Goal: Complete application form: Complete application form

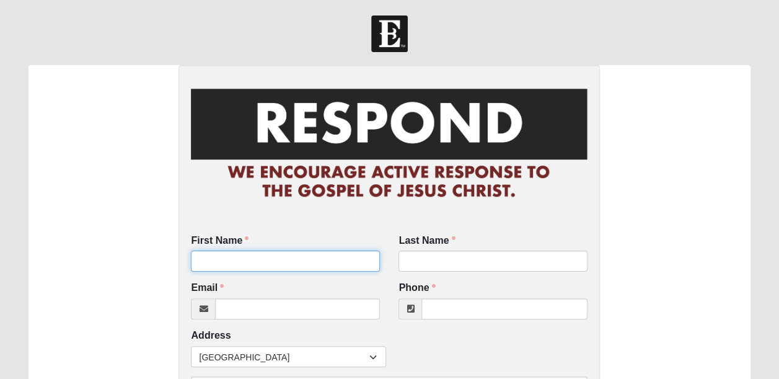
click at [312, 270] on input "First Name" at bounding box center [285, 260] width 189 height 21
type input "[PERSON_NAME]"
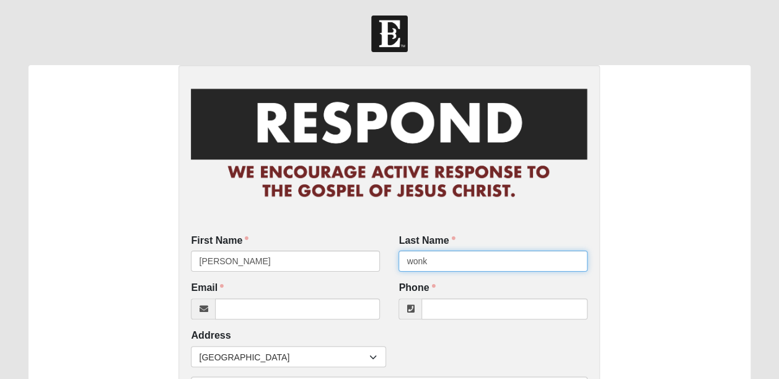
type input "wonk"
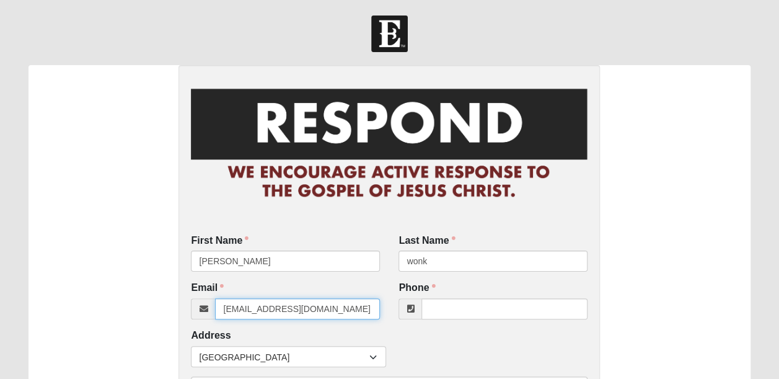
type input "swonkfla@gmail.com"
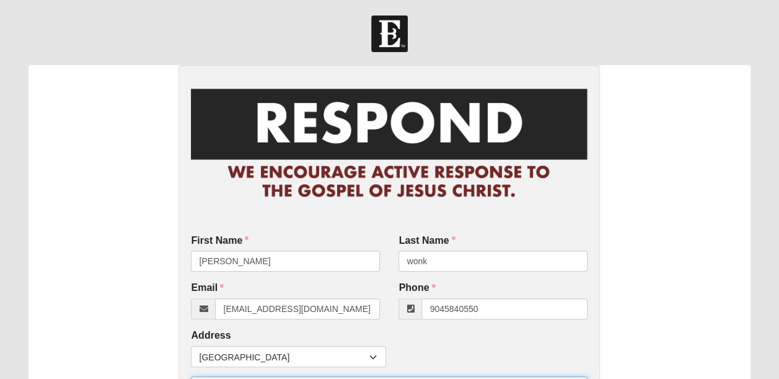
type input "(904) 584-0550"
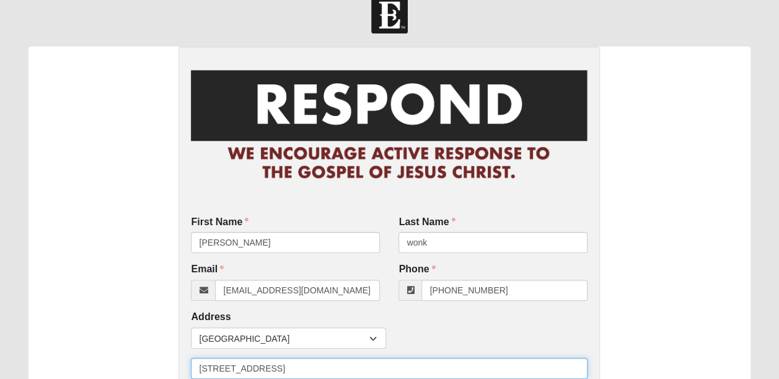
type input "6 dolphin blvd"
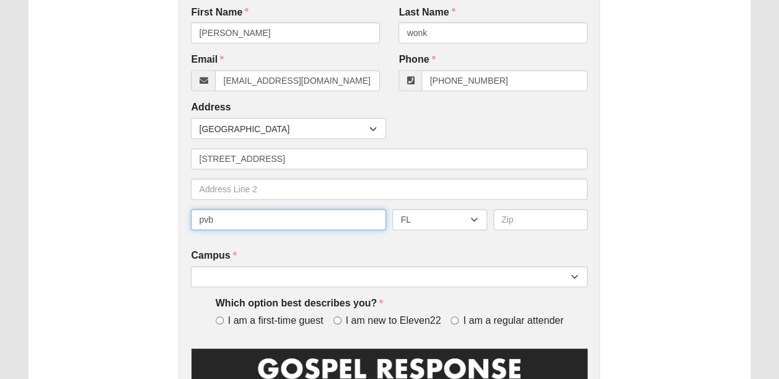
type input "pvb"
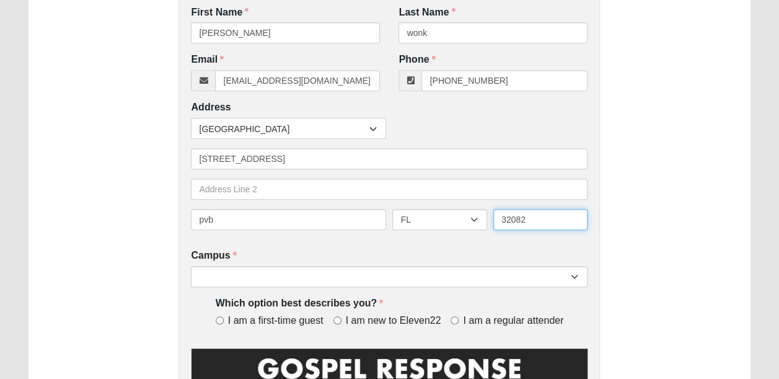
type input "32082"
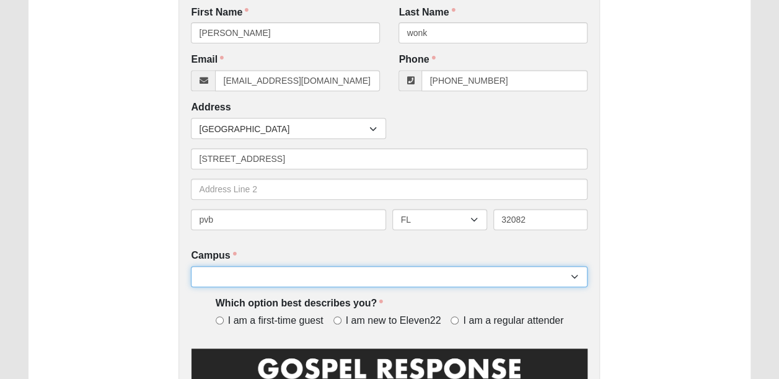
click at [359, 280] on select "Arlington Baymeadows Eleven22 Online [PERSON_NAME][GEOGRAPHIC_DATA] Jesup [GEOG…" at bounding box center [389, 276] width 397 height 21
select select "3"
click at [191, 266] on select "Arlington Baymeadows Eleven22 Online [PERSON_NAME][GEOGRAPHIC_DATA] Jesup [GEOG…" at bounding box center [389, 276] width 397 height 21
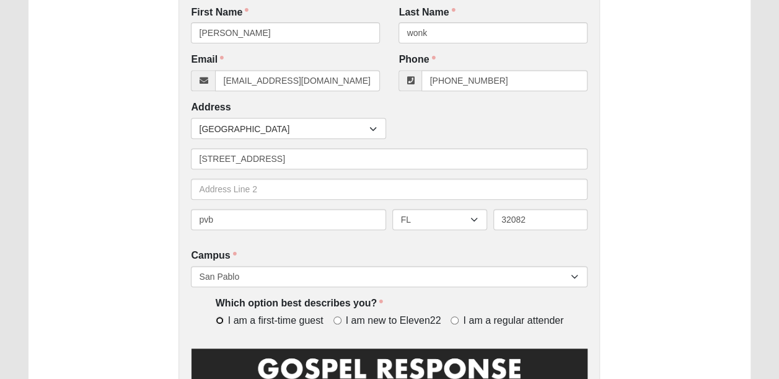
click at [218, 319] on input "I am a first-time guest" at bounding box center [220, 320] width 8 height 8
radio input "true"
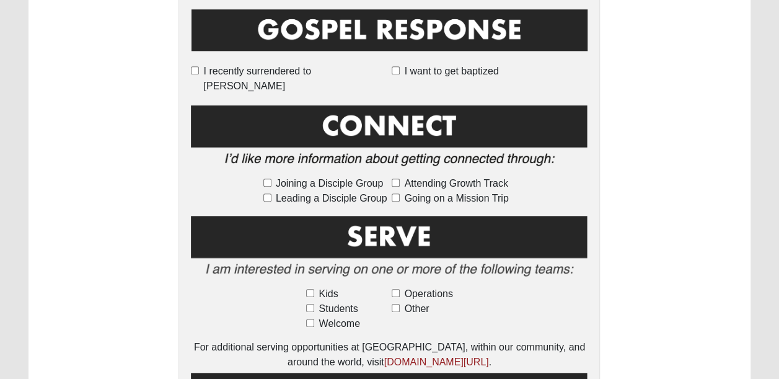
scroll to position [573, 0]
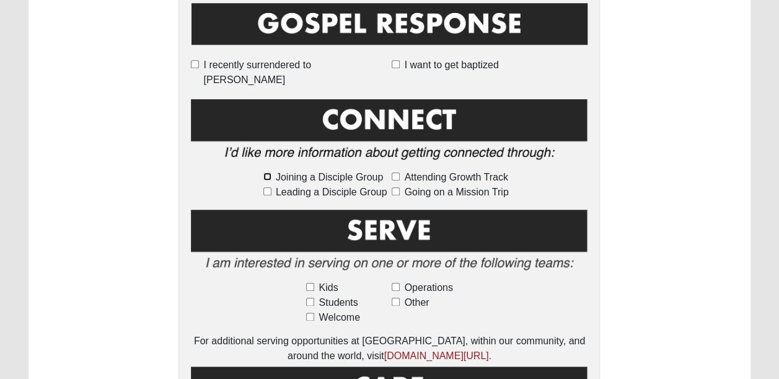
click at [268, 172] on input "Joining a Disciple Group" at bounding box center [267, 176] width 8 height 8
checkbox input "true"
click at [311, 312] on input "Welcome" at bounding box center [310, 316] width 8 height 8
checkbox input "true"
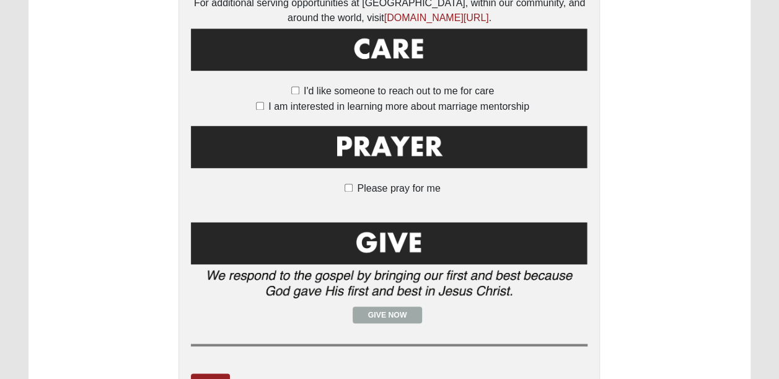
scroll to position [976, 0]
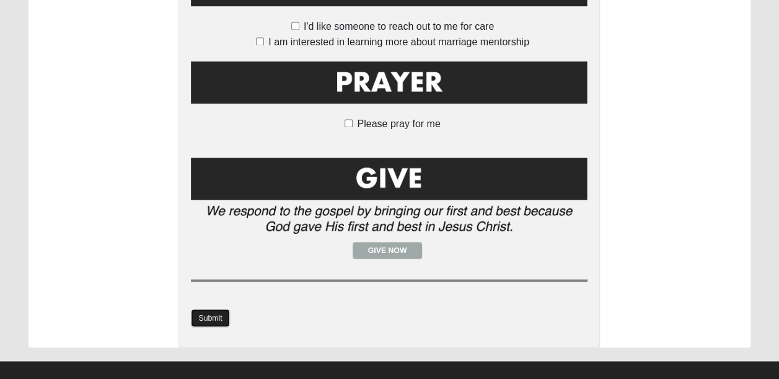
click at [217, 309] on link "Submit" at bounding box center [210, 318] width 38 height 18
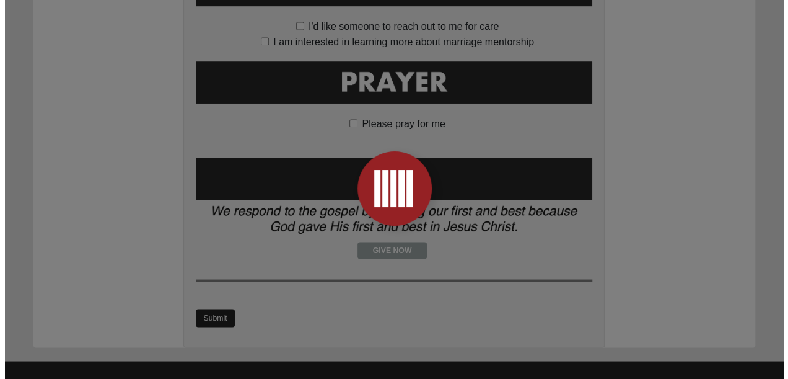
scroll to position [0, 0]
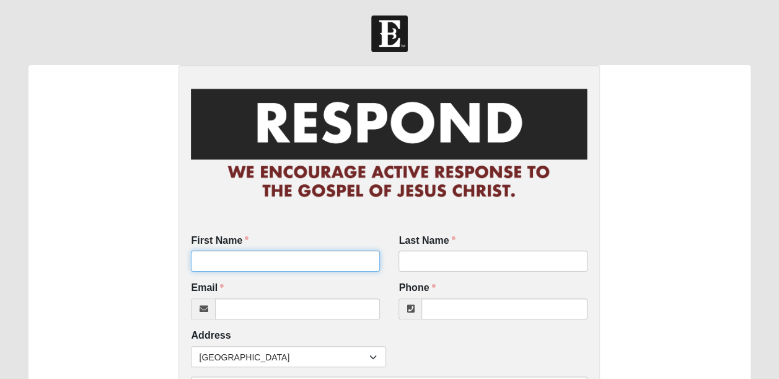
click at [322, 261] on input "First Name" at bounding box center [285, 260] width 189 height 21
type input "K"
type input "Jeanna"
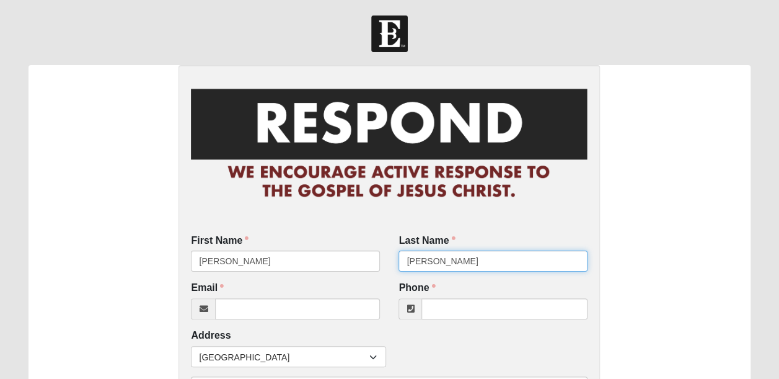
type input "mcginnis"
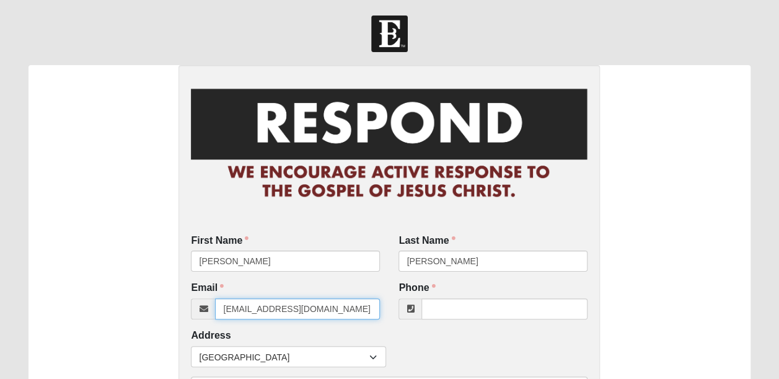
type input "jmac952@gmail.com"
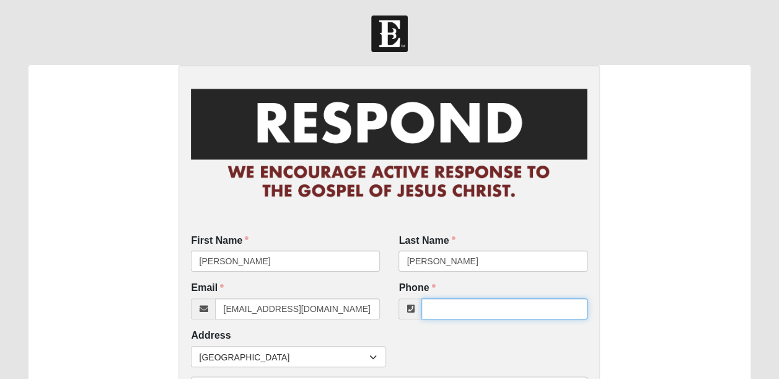
click at [441, 312] on input "Phone" at bounding box center [504, 308] width 166 height 21
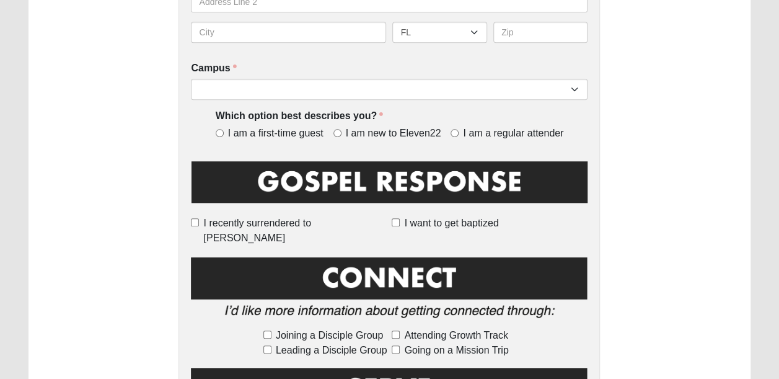
scroll to position [420, 0]
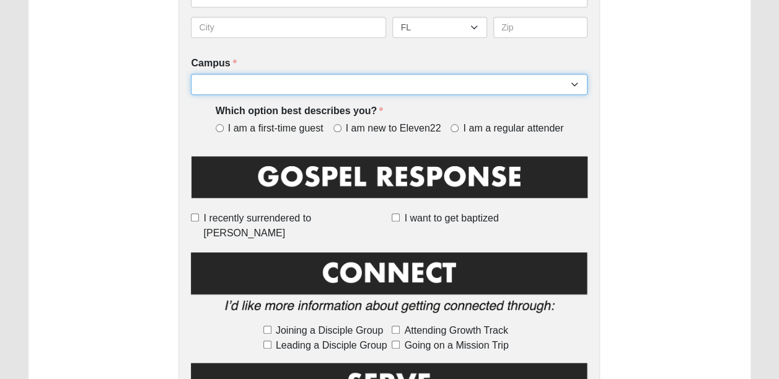
type input "(000) 000-0000"
click at [579, 87] on select "Arlington Baymeadows Eleven22 Online [PERSON_NAME][GEOGRAPHIC_DATA] Jesup [GEOG…" at bounding box center [389, 84] width 397 height 21
select select "3"
click at [191, 74] on select "Arlington Baymeadows Eleven22 Online [PERSON_NAME][GEOGRAPHIC_DATA] Jesup [GEOG…" at bounding box center [389, 84] width 397 height 21
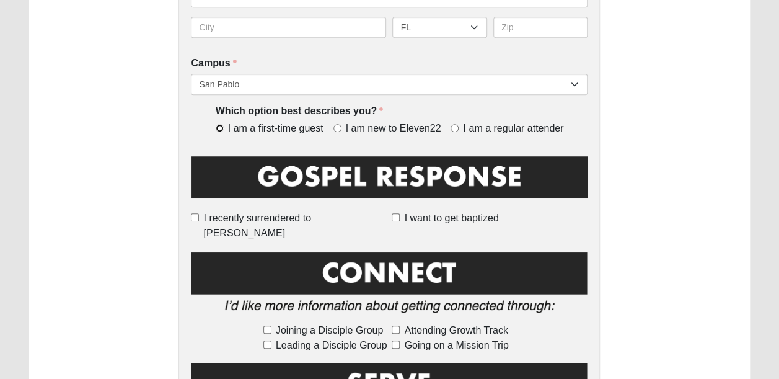
click at [219, 126] on input "I am a first-time guest" at bounding box center [220, 128] width 8 height 8
radio input "true"
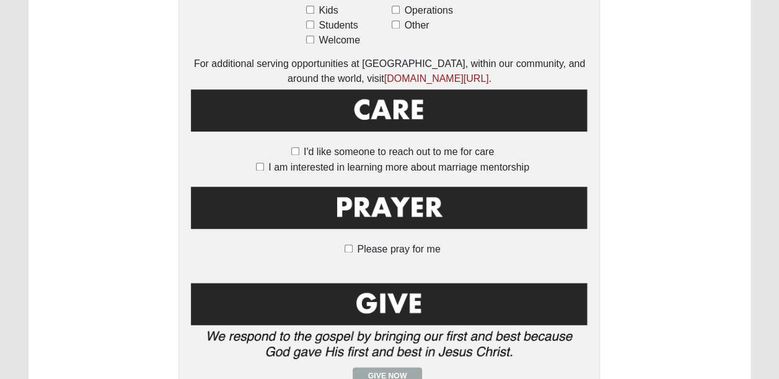
scroll to position [976, 0]
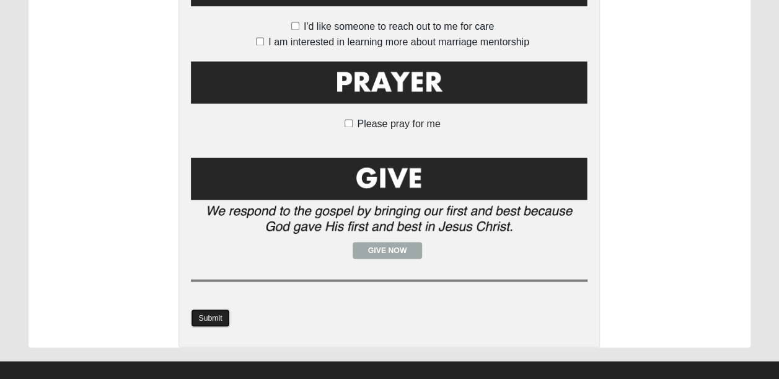
click at [213, 309] on link "Submit" at bounding box center [210, 318] width 38 height 18
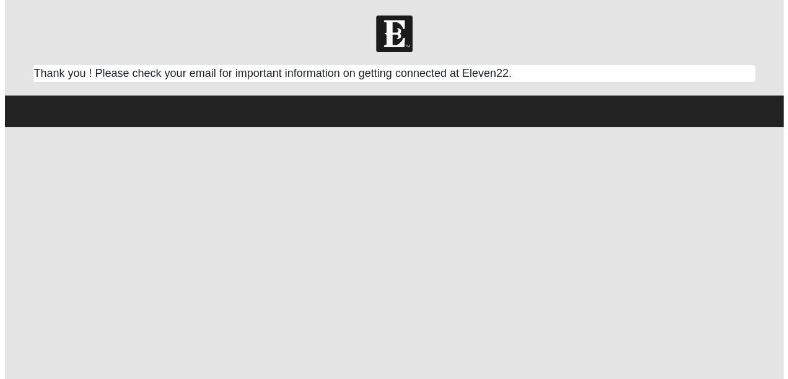
scroll to position [0, 0]
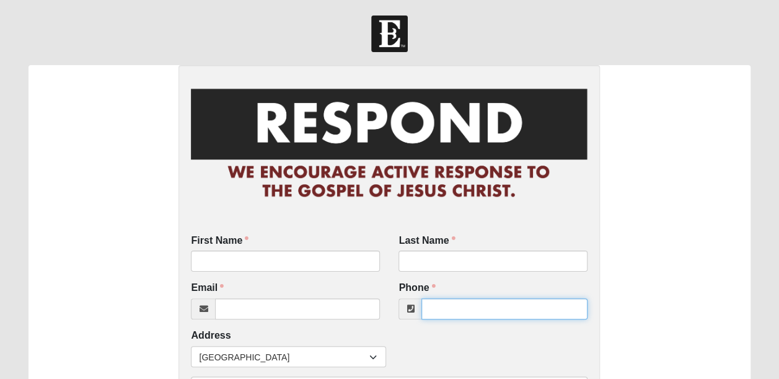
click at [461, 305] on input "Phone" at bounding box center [504, 308] width 166 height 21
paste input "8503190849"
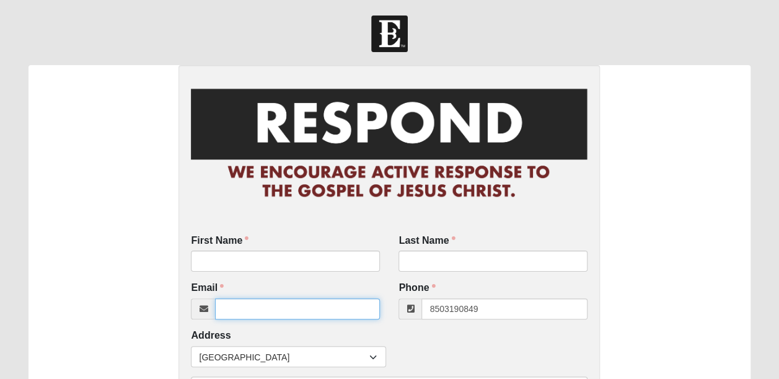
type input "(850) 319-0849"
click at [300, 311] on input "Email" at bounding box center [297, 308] width 165 height 21
type input "pwolf0865@yahoo.com"
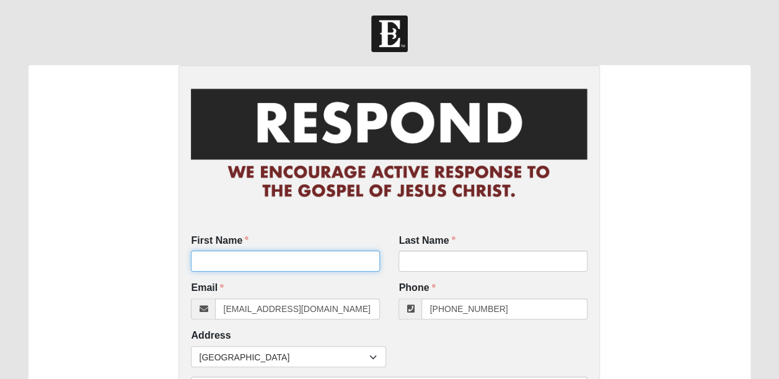
drag, startPoint x: 271, startPoint y: 263, endPoint x: 283, endPoint y: 264, distance: 11.8
click at [283, 264] on input "First Name" at bounding box center [285, 260] width 189 height 21
type input "misty"
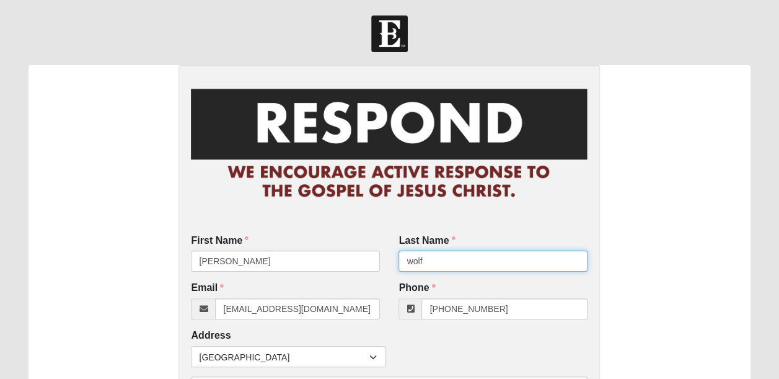
type input "wolf"
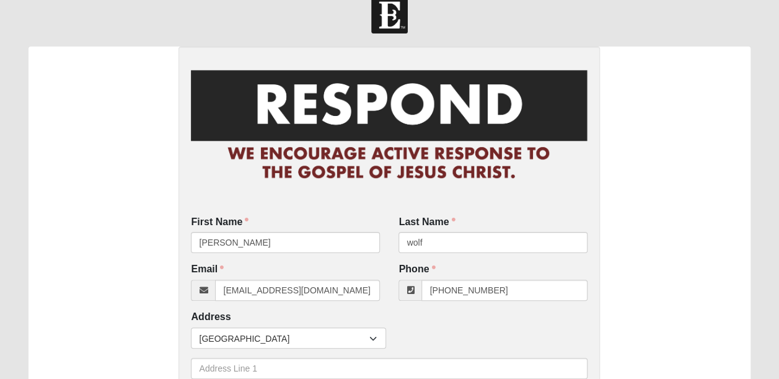
scroll to position [228, 0]
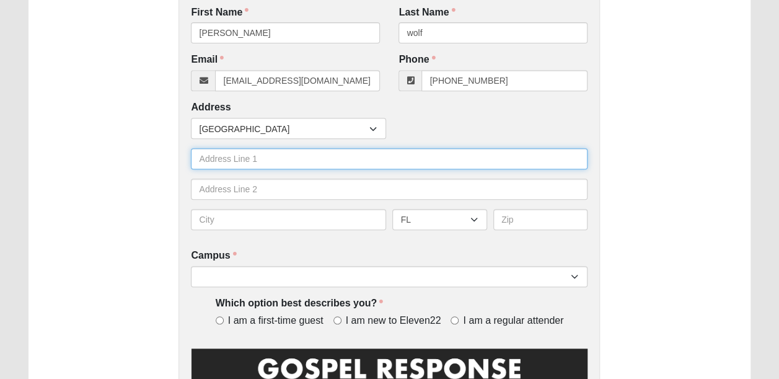
click at [258, 158] on input "text" at bounding box center [389, 158] width 397 height 21
type input "1710 glen coe rd"
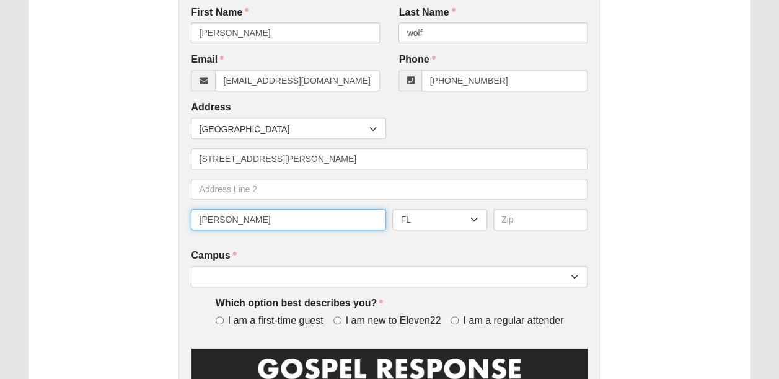
type input "lynn haven"
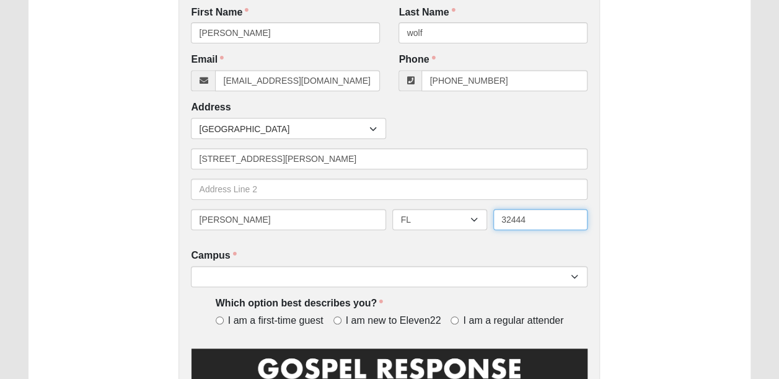
type input "32444"
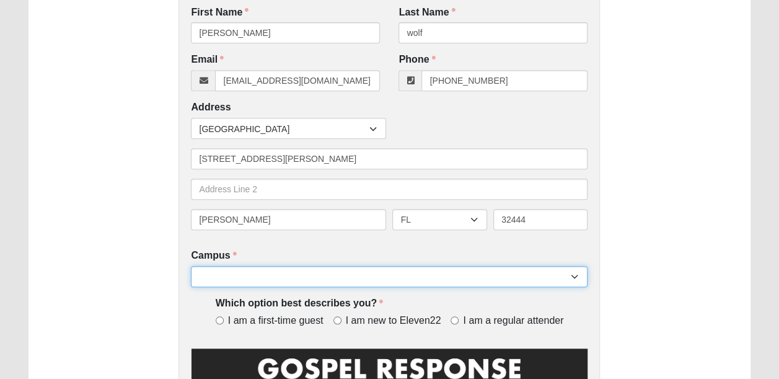
click at [283, 278] on select "Arlington Baymeadows Eleven22 Online Fleming Island Jesup Mandarin North Jax Or…" at bounding box center [389, 276] width 397 height 21
select select "3"
click at [191, 266] on select "Arlington Baymeadows Eleven22 Online Fleming Island Jesup Mandarin North Jax Or…" at bounding box center [389, 276] width 397 height 21
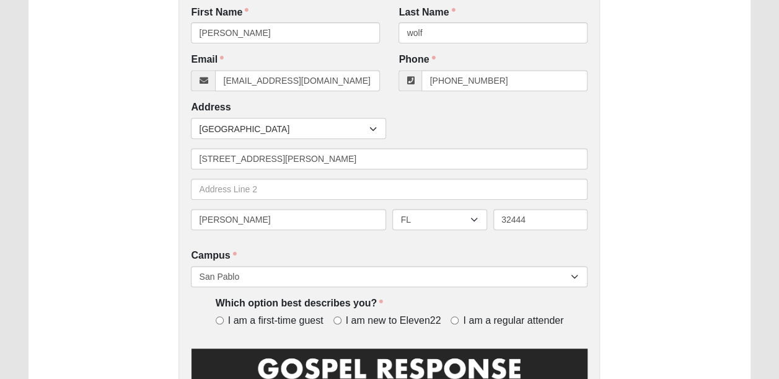
click at [343, 319] on label "I am new to Eleven22" at bounding box center [389, 321] width 113 height 14
click at [342, 319] on input "I am new to Eleven22" at bounding box center [337, 320] width 8 height 8
radio input "true"
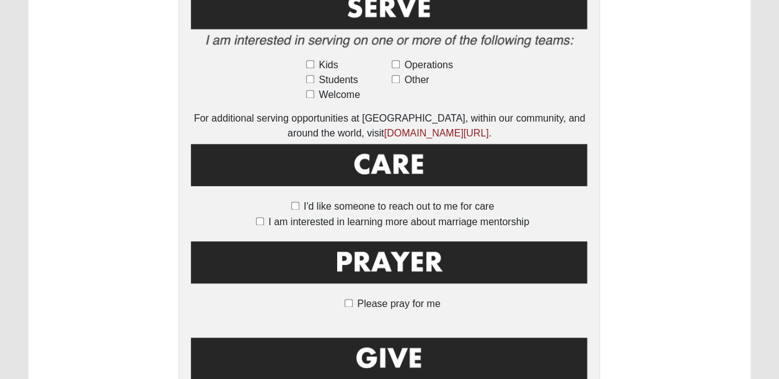
scroll to position [808, 0]
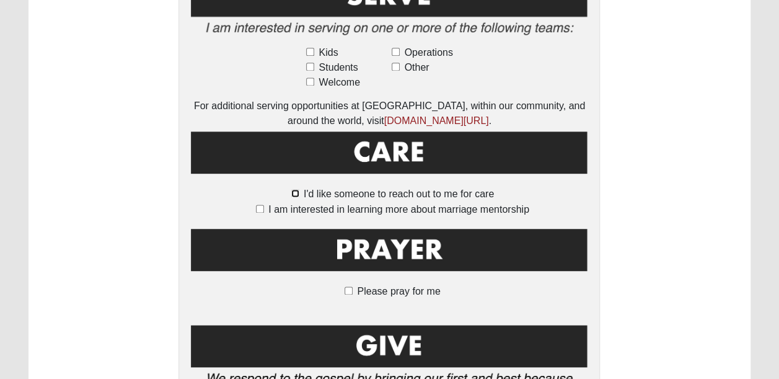
click at [295, 189] on input "I'd like someone to reach out to me for care" at bounding box center [295, 193] width 8 height 8
checkbox input "true"
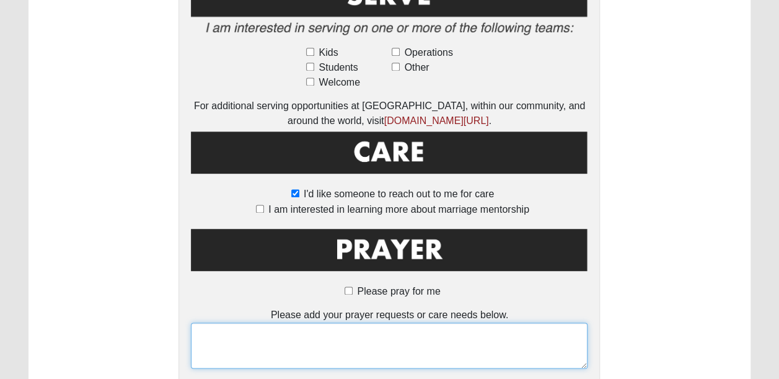
click at [288, 330] on textarea at bounding box center [389, 345] width 397 height 46
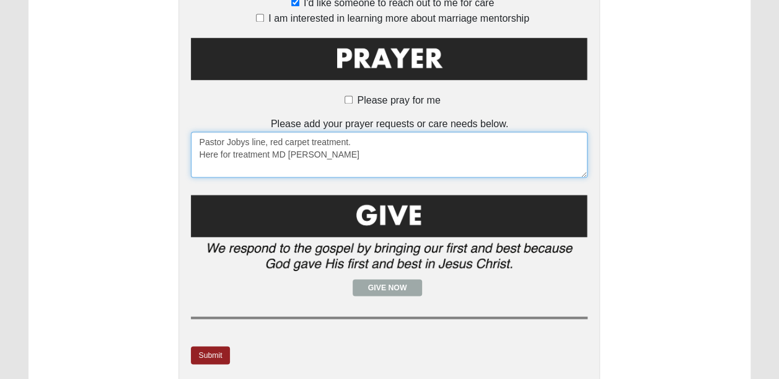
scroll to position [1007, 0]
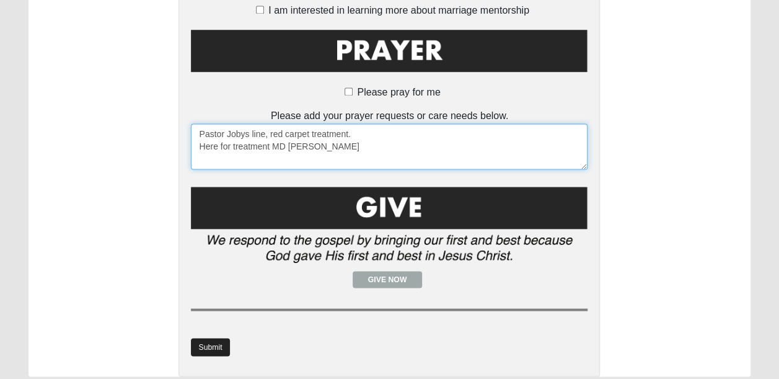
type textarea "Pastor Jobys line, red carpet treatment. Here for treatment MD Anderson"
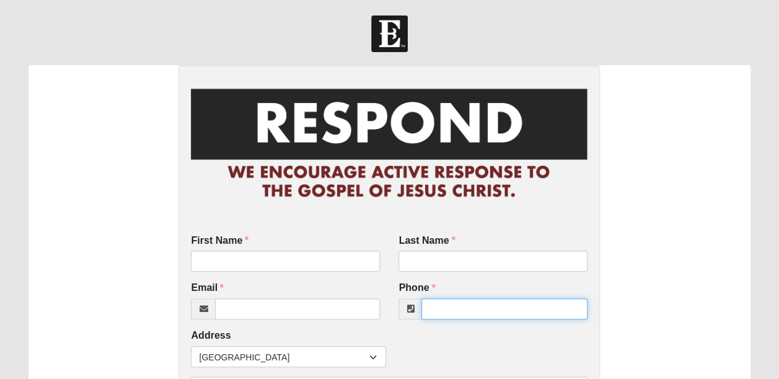
click at [449, 309] on input "Phone" at bounding box center [504, 308] width 166 height 21
paste input "3524942226"
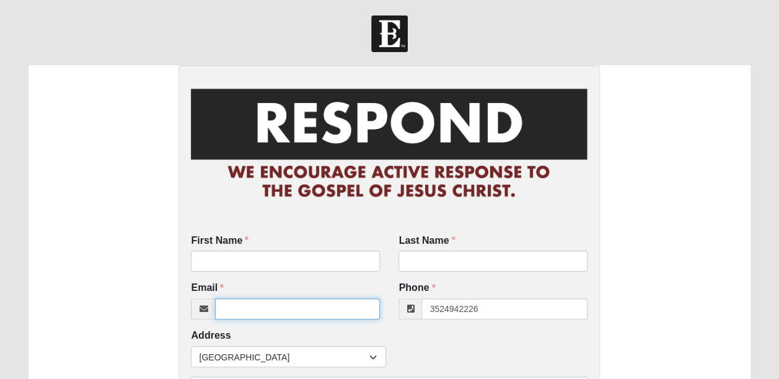
type input "(352) 494-2226"
click at [262, 314] on input "Email" at bounding box center [297, 308] width 165 height 21
type input "bkhutchison"
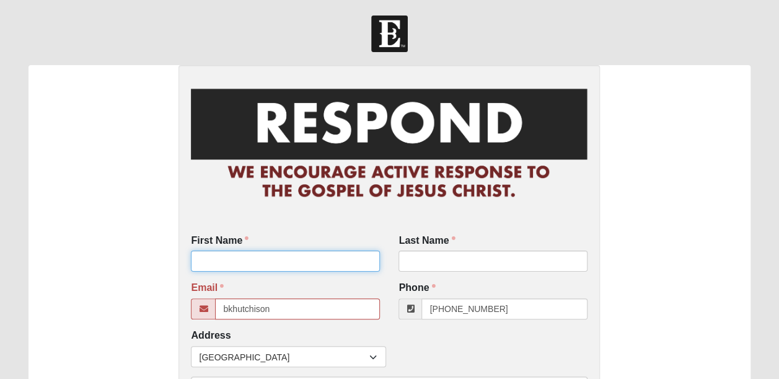
click at [245, 259] on input "First Name" at bounding box center [285, 260] width 189 height 21
type input "brian"
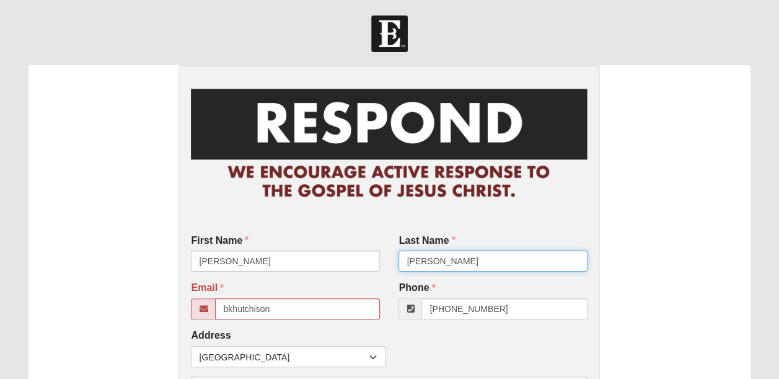
type input "hutchison"
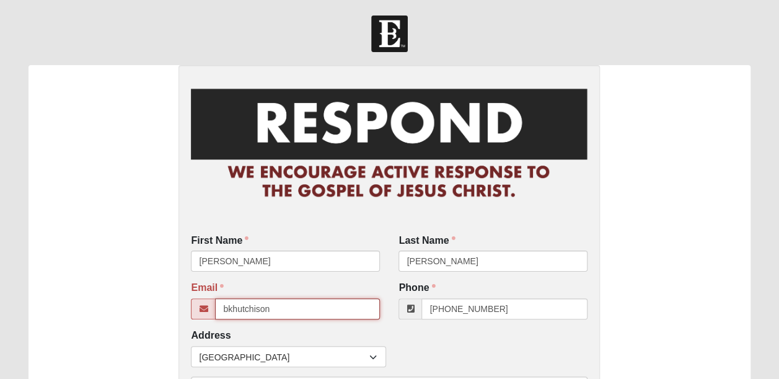
click at [273, 307] on input "bkhutchison" at bounding box center [297, 308] width 165 height 21
type input "bkhutchison@gmail.com"
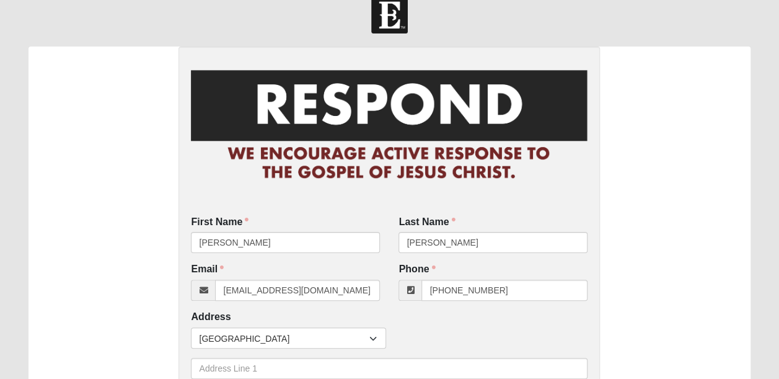
scroll to position [228, 0]
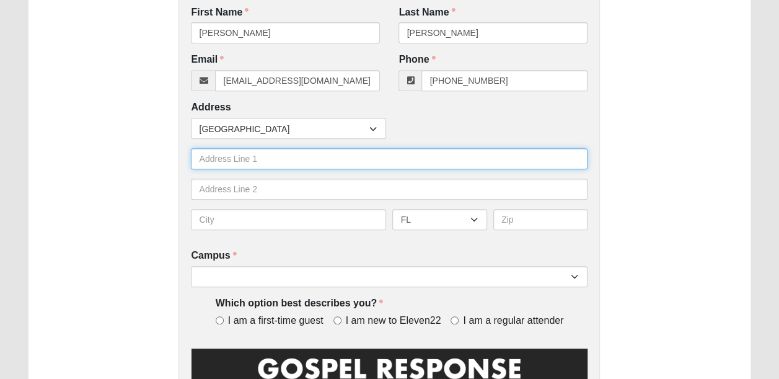
click at [278, 165] on input "text" at bounding box center [389, 158] width 397 height 21
type input "227 wind chime lane"
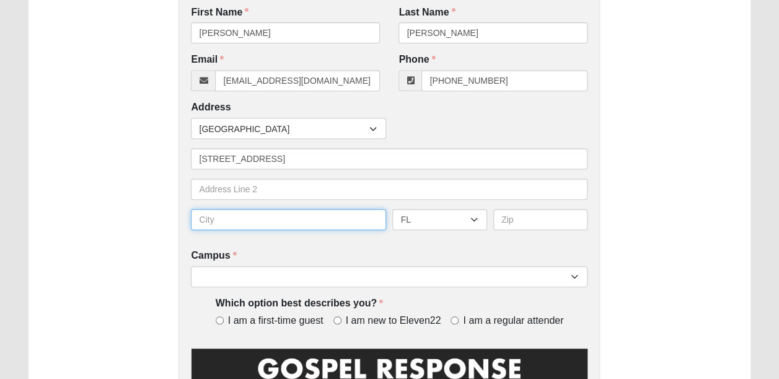
click at [254, 214] on input "text" at bounding box center [288, 219] width 195 height 21
type input "st aug"
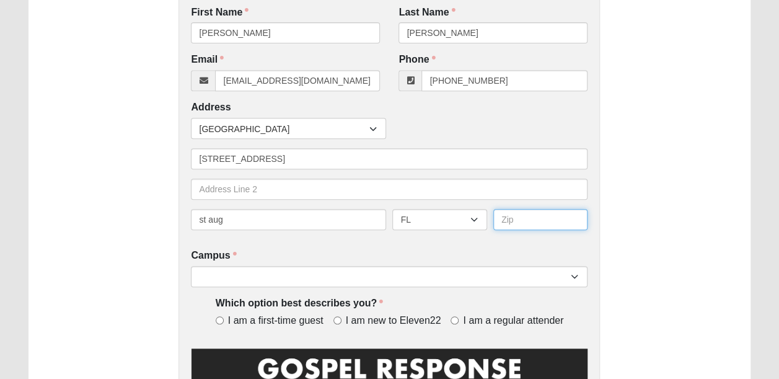
click at [512, 221] on input "text" at bounding box center [540, 219] width 95 height 21
type input "32095"
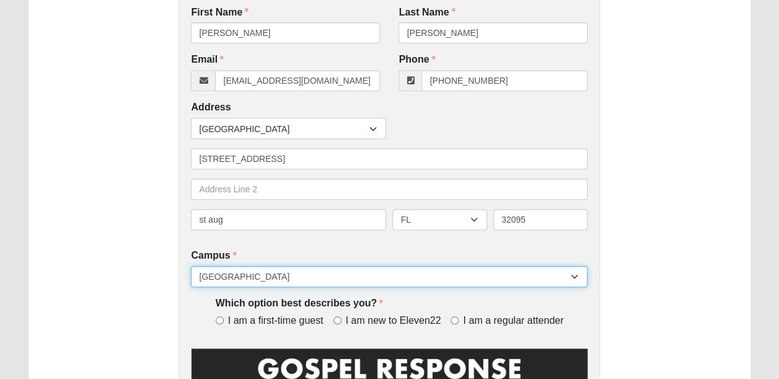
select select "20"
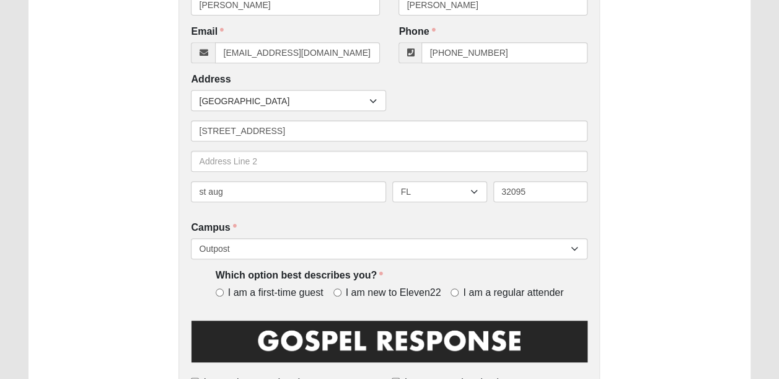
scroll to position [278, 0]
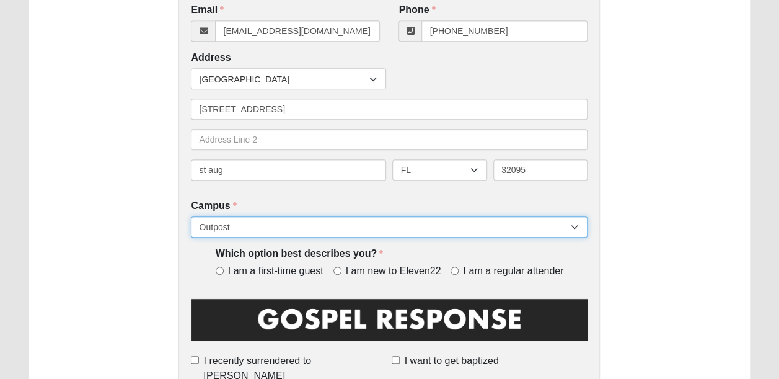
click at [515, 221] on select "Arlington Baymeadows Eleven22 Online Fleming Island Jesup Mandarin North Jax Or…" at bounding box center [389, 226] width 397 height 21
select select "3"
click at [191, 216] on select "Arlington Baymeadows Eleven22 Online Fleming Island Jesup Mandarin North Jax Or…" at bounding box center [389, 226] width 397 height 21
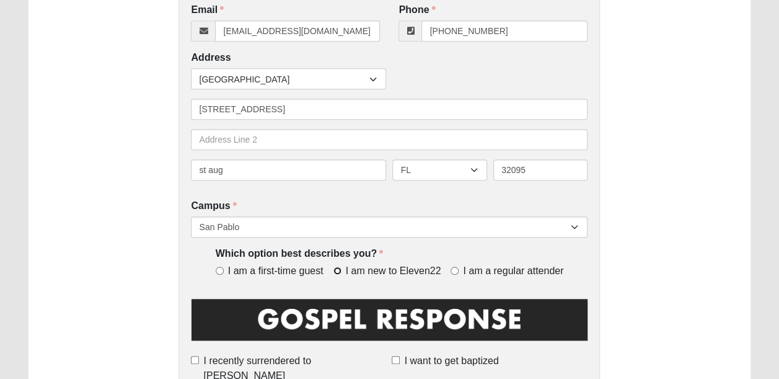
click at [333, 270] on input "I am new to Eleven22" at bounding box center [337, 271] width 8 height 8
radio input "true"
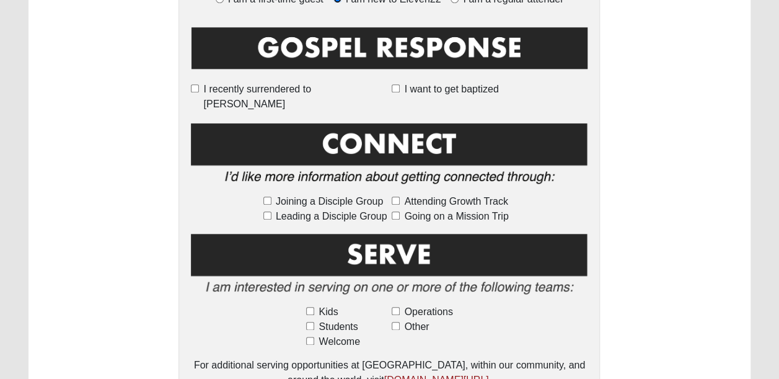
scroll to position [554, 0]
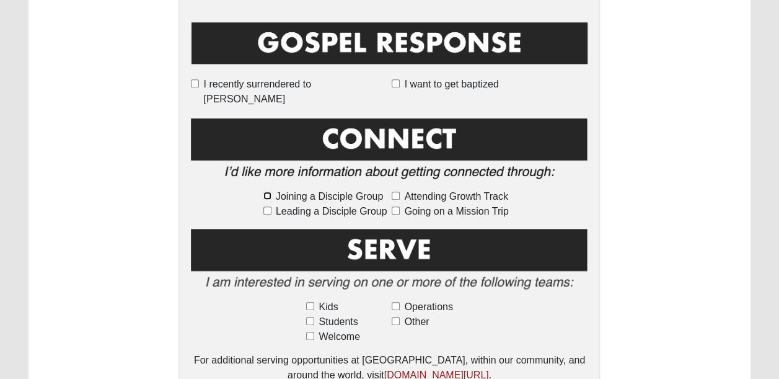
click at [270, 192] on input "Joining a Disciple Group" at bounding box center [267, 196] width 8 height 8
checkbox input "true"
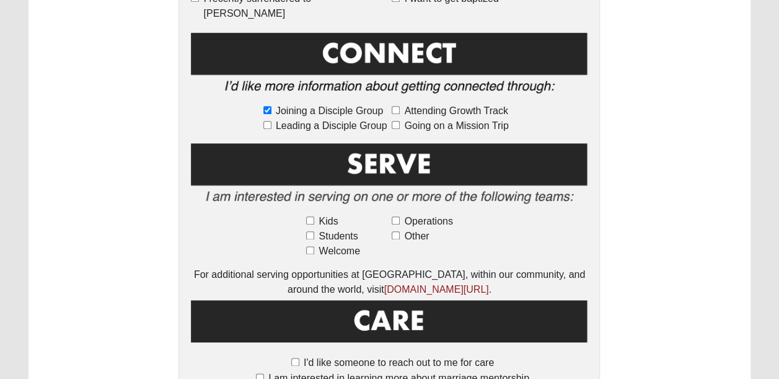
scroll to position [612, 0]
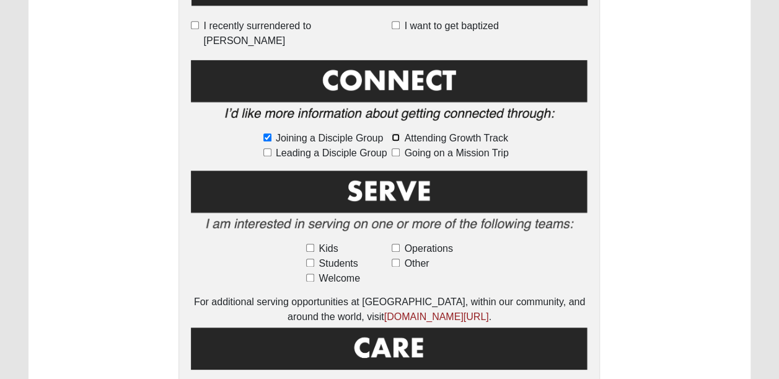
click at [394, 133] on input "Attending Growth Track" at bounding box center [396, 137] width 8 height 8
checkbox input "true"
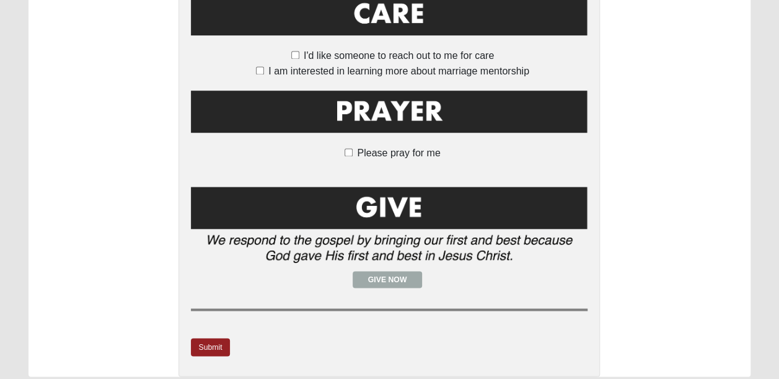
scroll to position [976, 0]
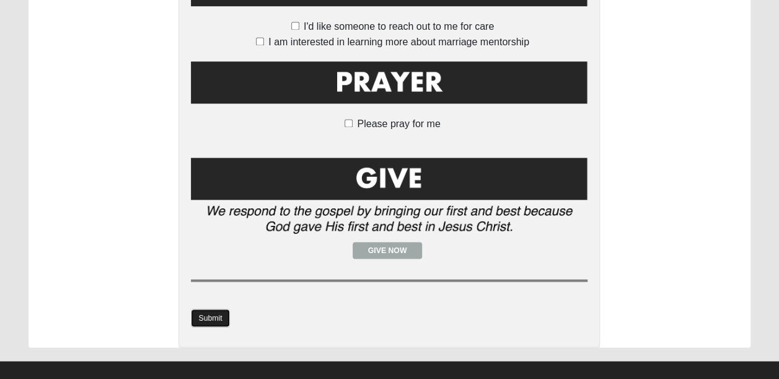
click at [219, 309] on link "Submit" at bounding box center [210, 318] width 38 height 18
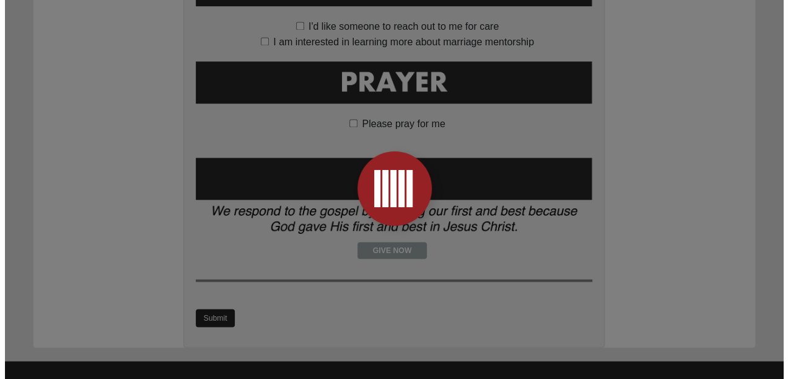
scroll to position [0, 0]
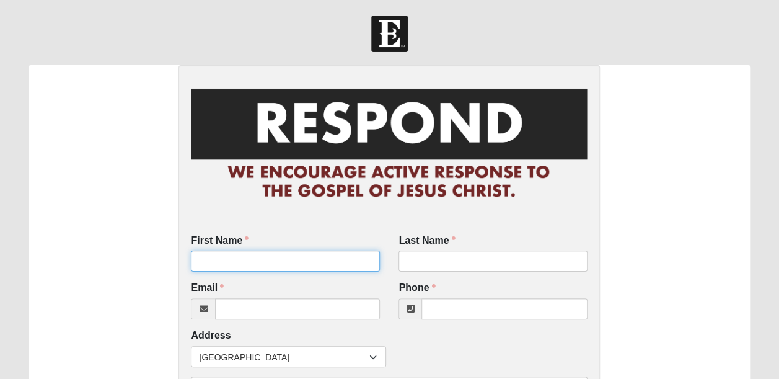
click at [245, 265] on input "First Name" at bounding box center [285, 260] width 189 height 21
type input "[PERSON_NAME]"
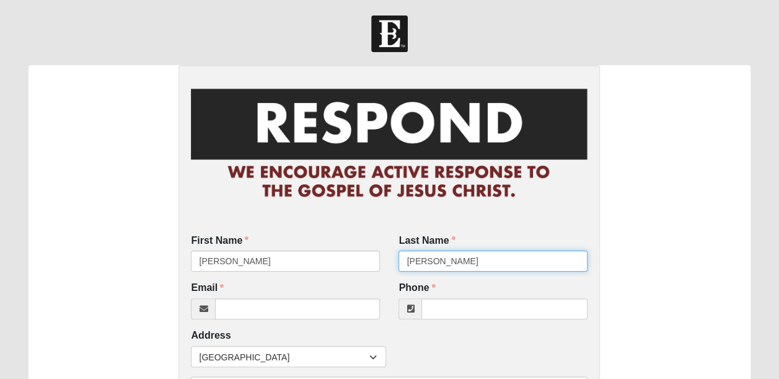
type input "[PERSON_NAME]"
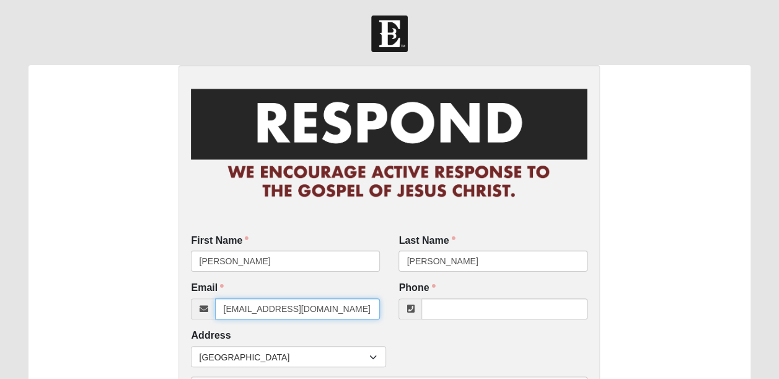
type input "[EMAIL_ADDRESS][DOMAIN_NAME]"
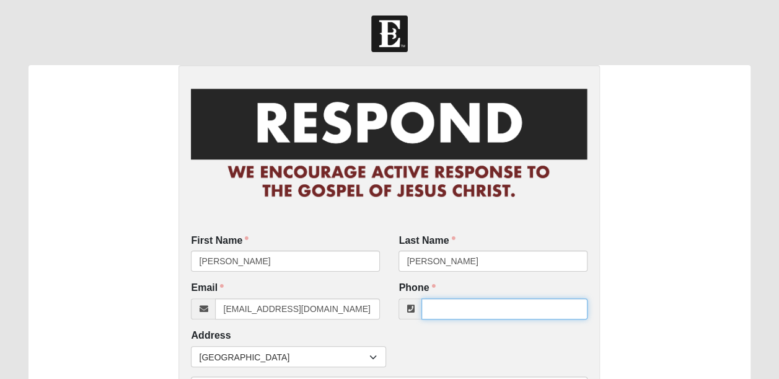
paste input "5406550313"
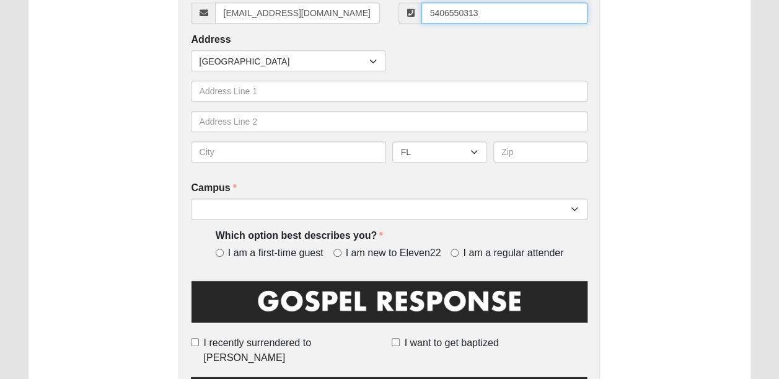
scroll to position [301, 0]
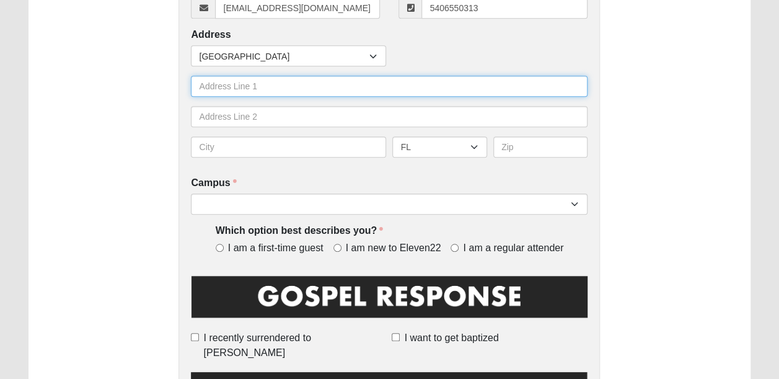
type input "(540) 655-0313"
click at [229, 82] on input "text" at bounding box center [389, 86] width 397 height 21
type input "1003 lucy lane"
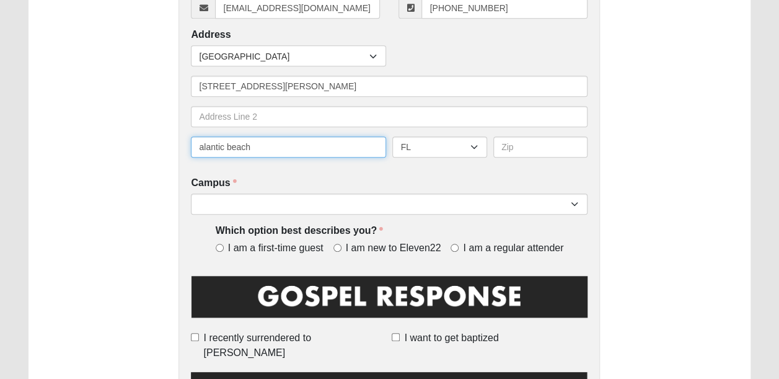
type input "alantic beach"
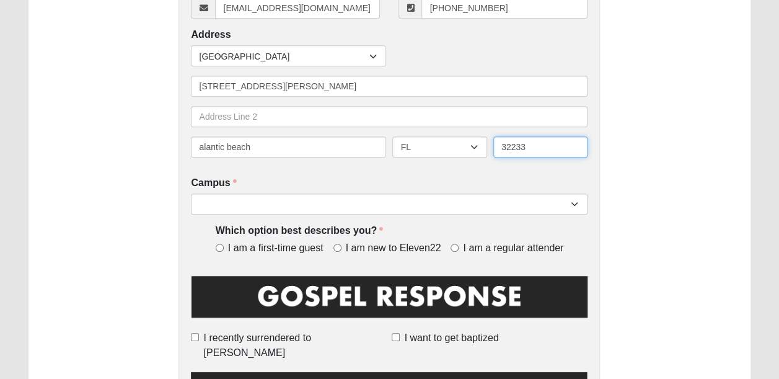
type input "32233"
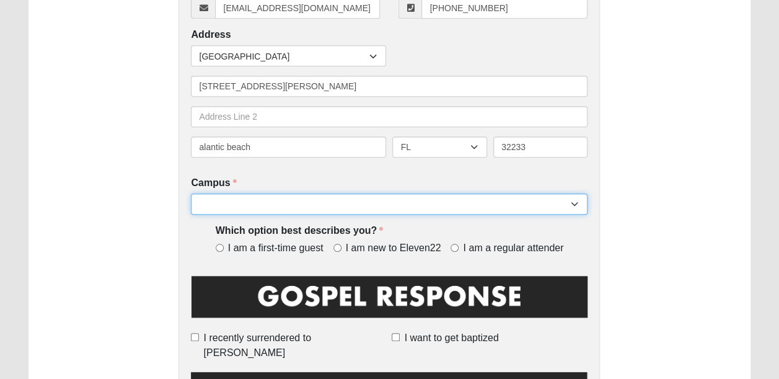
click at [573, 200] on select "Arlington Baymeadows Eleven22 Online [PERSON_NAME][GEOGRAPHIC_DATA] Jesup [GEOG…" at bounding box center [389, 203] width 397 height 21
select select "3"
click at [191, 193] on select "Arlington Baymeadows Eleven22 Online [PERSON_NAME][GEOGRAPHIC_DATA] Jesup [GEOG…" at bounding box center [389, 203] width 397 height 21
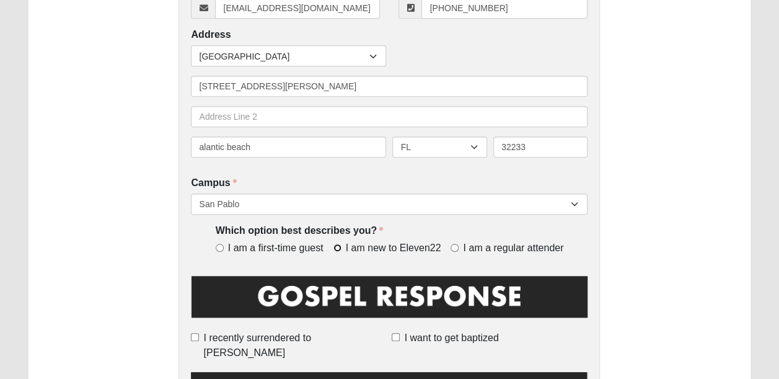
click at [338, 244] on input "I am new to Eleven22" at bounding box center [337, 248] width 8 height 8
radio input "true"
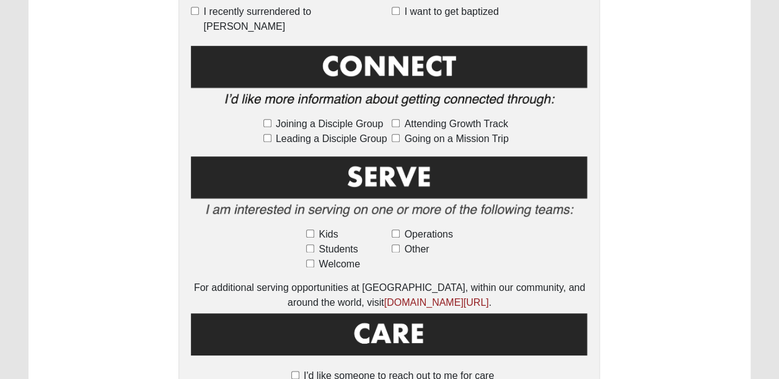
scroll to position [633, 0]
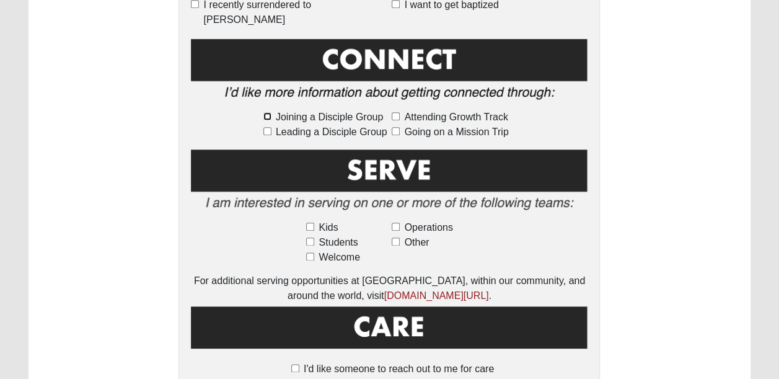
click at [269, 112] on input "Joining a Disciple Group" at bounding box center [267, 116] width 8 height 8
checkbox input "true"
click at [267, 127] on input "Leading a Disciple Group" at bounding box center [267, 131] width 8 height 8
checkbox input "true"
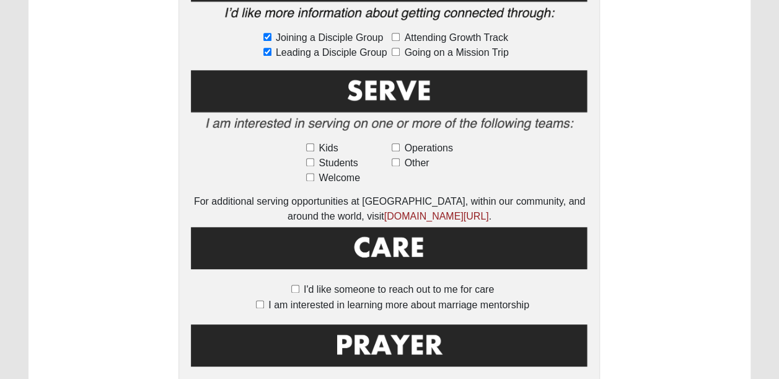
scroll to position [715, 0]
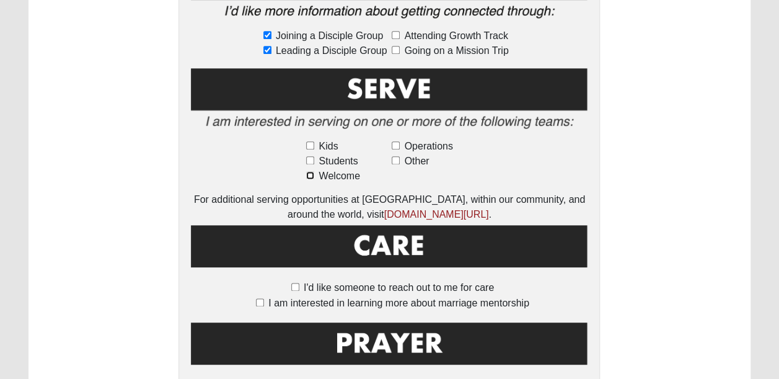
click at [309, 171] on input "Welcome" at bounding box center [310, 175] width 8 height 8
checkbox input "true"
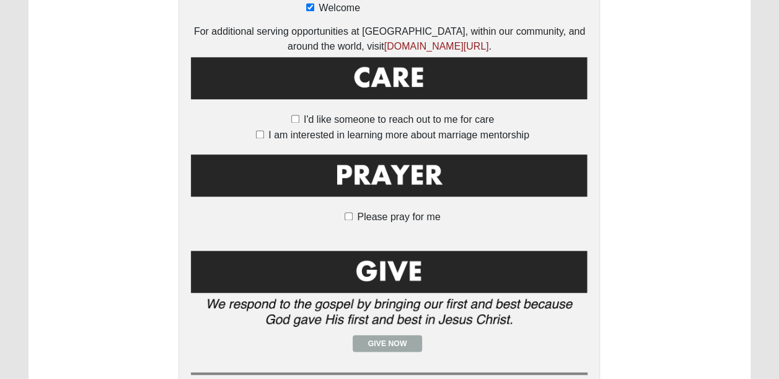
scroll to position [976, 0]
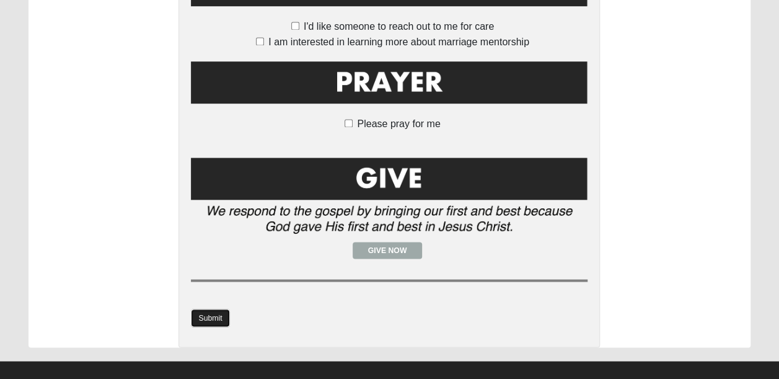
click at [206, 309] on link "Submit" at bounding box center [210, 318] width 38 height 18
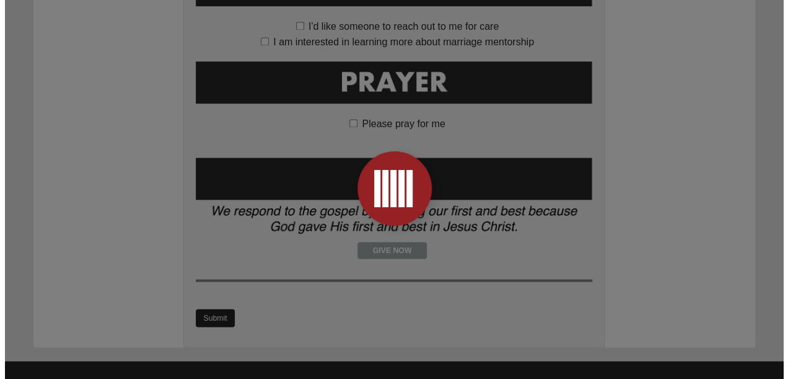
scroll to position [0, 0]
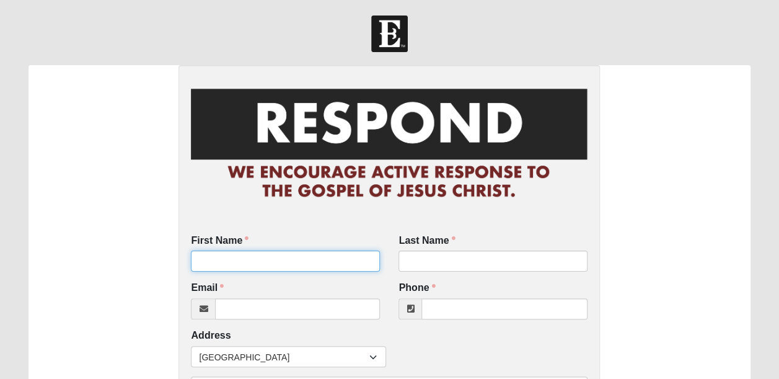
click at [256, 268] on input "First Name" at bounding box center [285, 260] width 189 height 21
type input "[PERSON_NAME]"
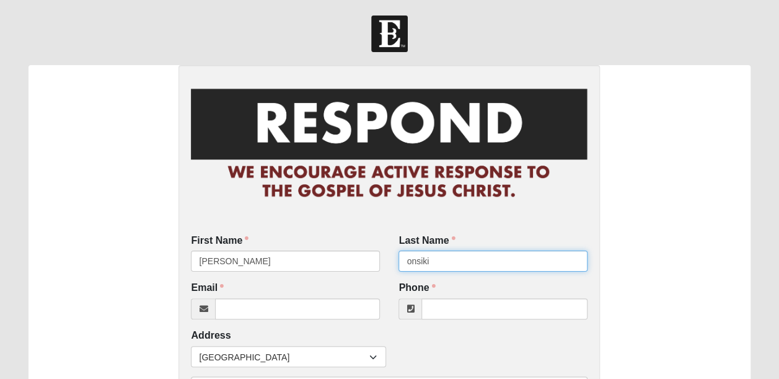
type input "onsiki"
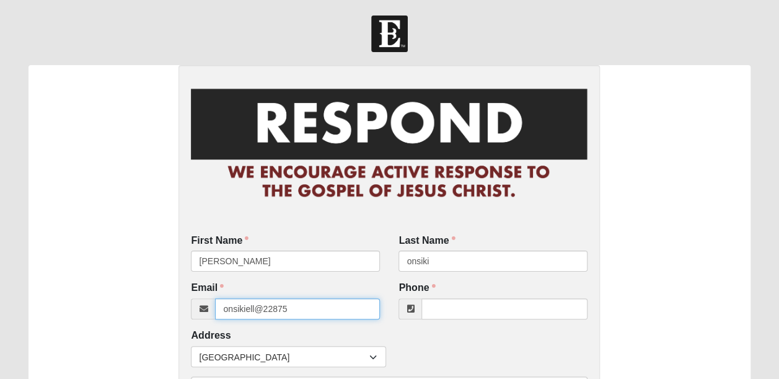
type input "onsikiell@22875"
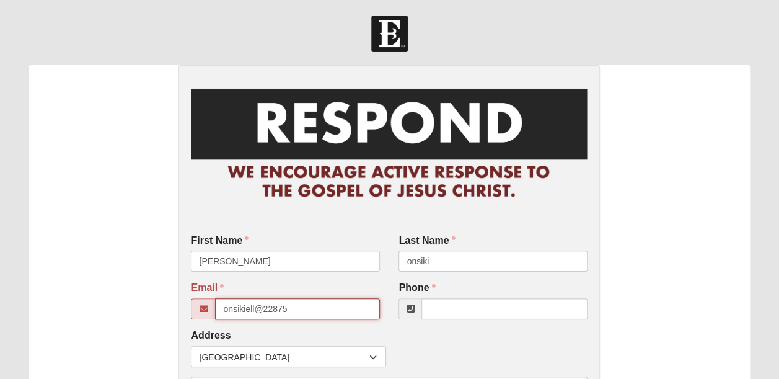
drag, startPoint x: 301, startPoint y: 311, endPoint x: 165, endPoint y: 312, distance: 136.4
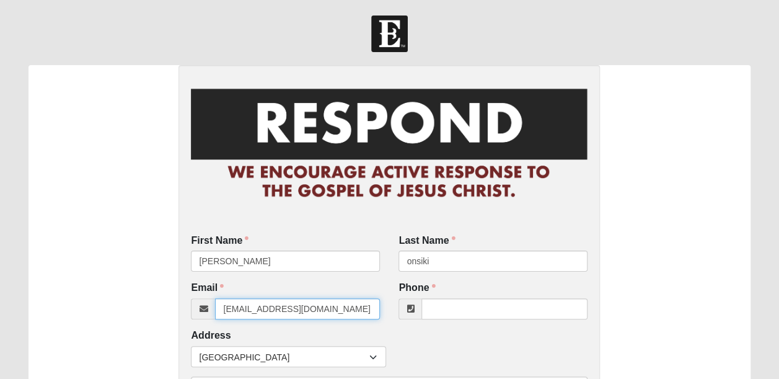
click at [248, 310] on input "noeamil@gmail.com" at bounding box center [297, 308] width 165 height 21
type input "noemaiil@gmail.com"
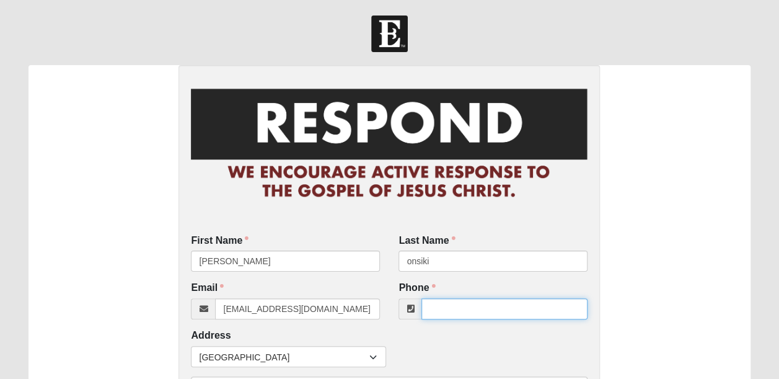
click at [474, 306] on input "Phone" at bounding box center [504, 308] width 166 height 21
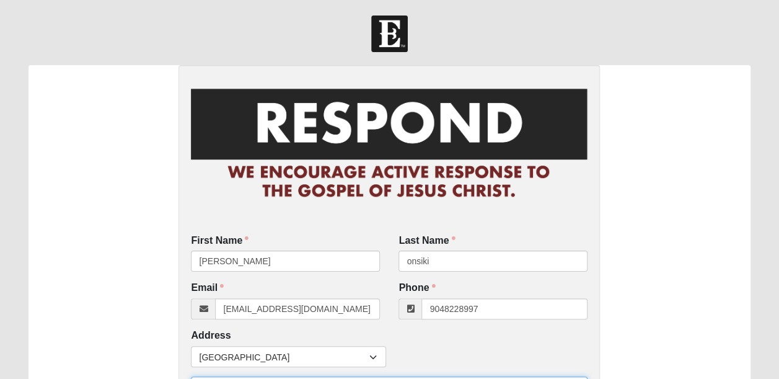
type input "(904) 822-8997"
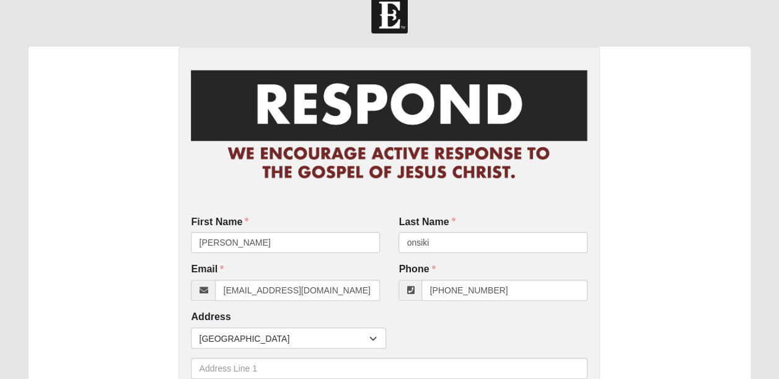
scroll to position [228, 0]
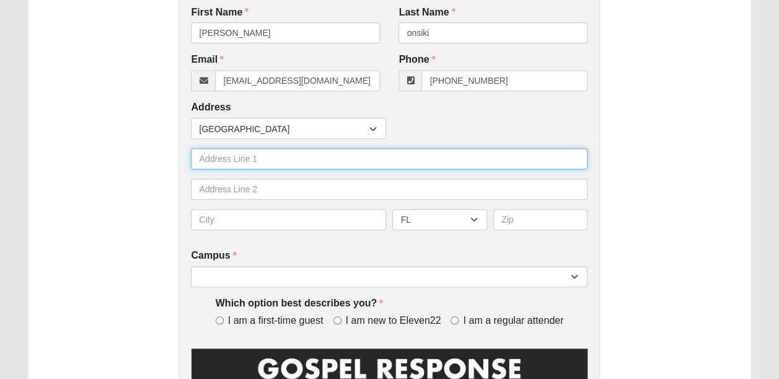
click at [240, 163] on input "text" at bounding box center [389, 158] width 397 height 21
type input "247857 bentwater"
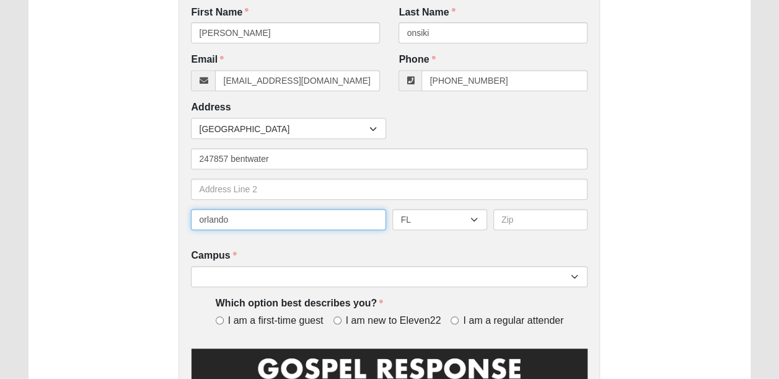
type input "orlando"
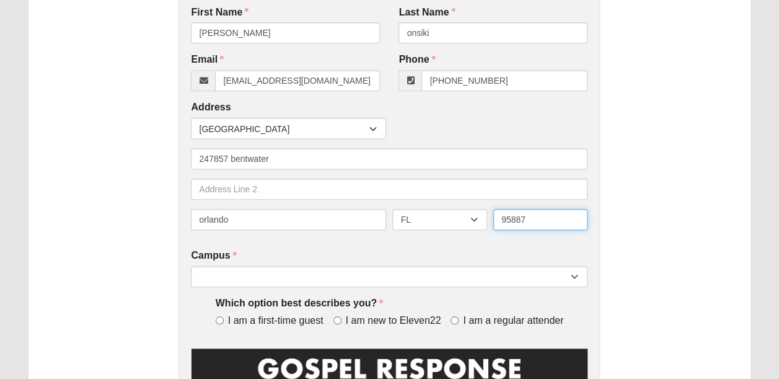
type input "95887"
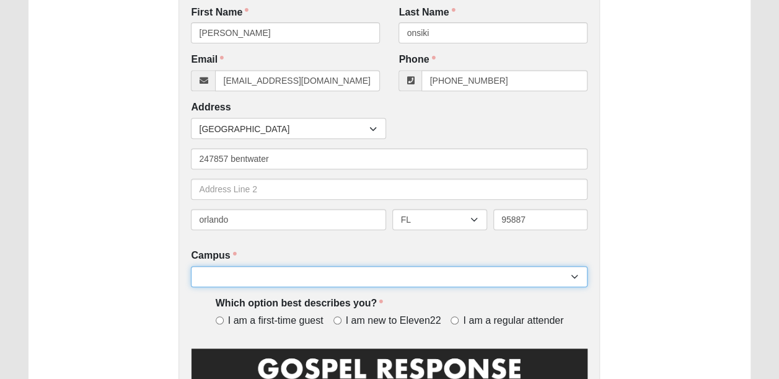
click at [245, 278] on select "Arlington Baymeadows Eleven22 Online [PERSON_NAME][GEOGRAPHIC_DATA] Jesup [GEOG…" at bounding box center [389, 276] width 397 height 21
select select "3"
click at [191, 266] on select "Arlington Baymeadows Eleven22 Online [PERSON_NAME][GEOGRAPHIC_DATA] Jesup [GEOG…" at bounding box center [389, 276] width 397 height 21
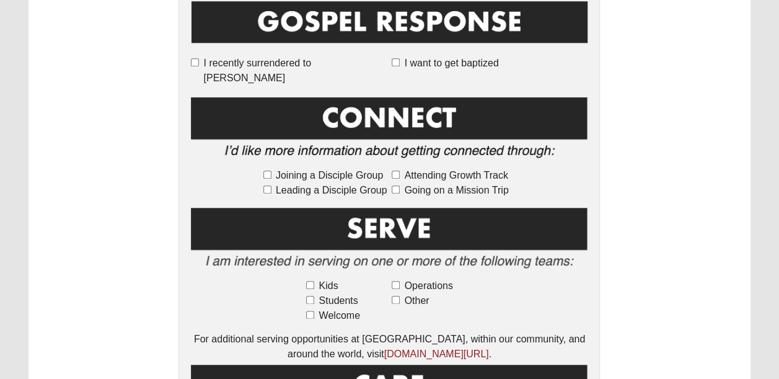
scroll to position [584, 0]
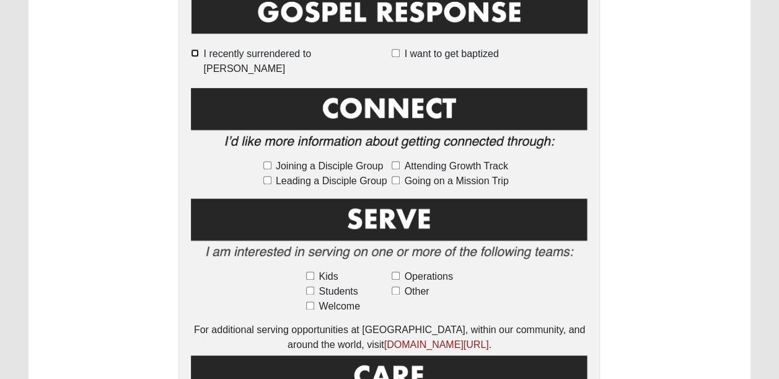
click at [199, 53] on input "I recently surrendered to [PERSON_NAME]" at bounding box center [195, 53] width 8 height 8
checkbox input "true"
click at [267, 176] on input "Leading a Disciple Group" at bounding box center [267, 180] width 8 height 8
checkbox input "true"
click at [309, 284] on label "Students" at bounding box center [346, 291] width 81 height 15
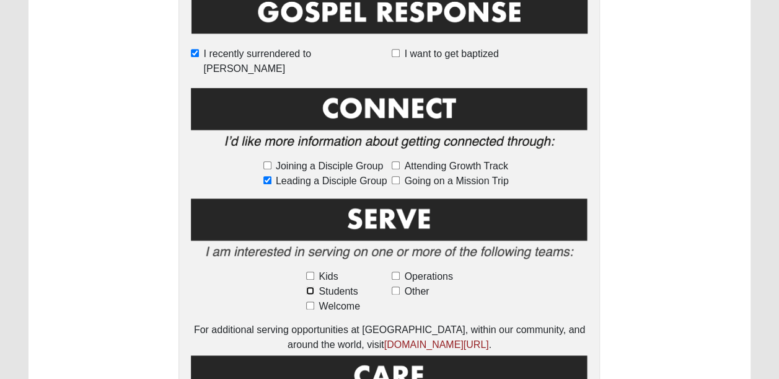
click at [309, 286] on input "Students" at bounding box center [310, 290] width 8 height 8
checkbox input "true"
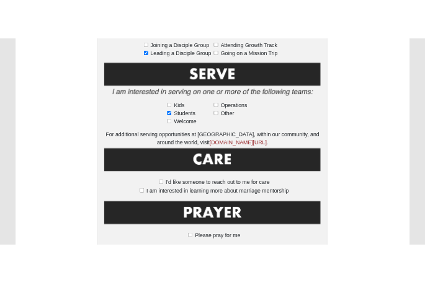
scroll to position [728, 0]
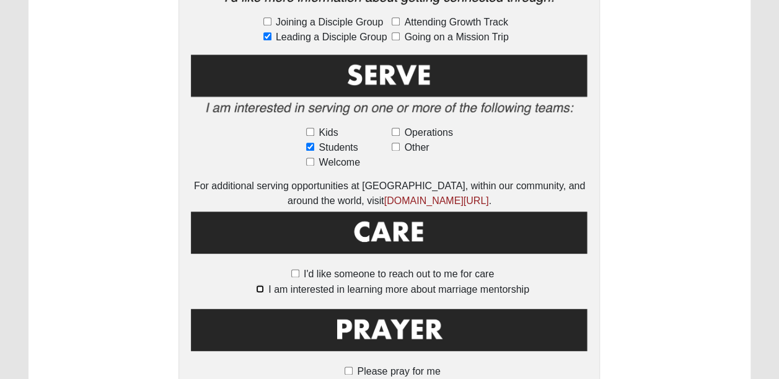
click at [259, 284] on input "I am interested in learning more about marriage mentorship" at bounding box center [260, 288] width 8 height 8
checkbox input "true"
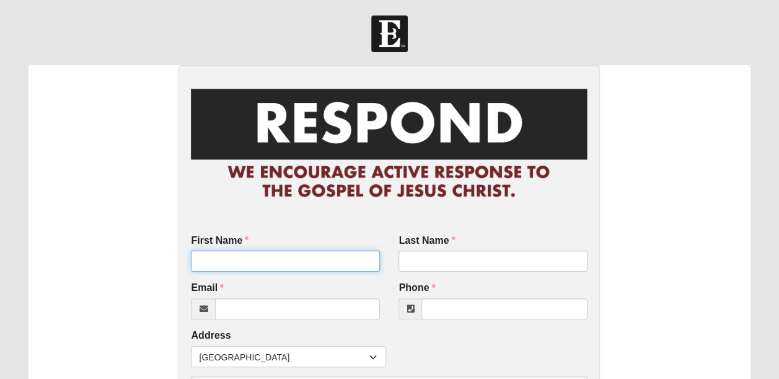
click at [291, 260] on input "First Name" at bounding box center [285, 260] width 189 height 21
type input "alice"
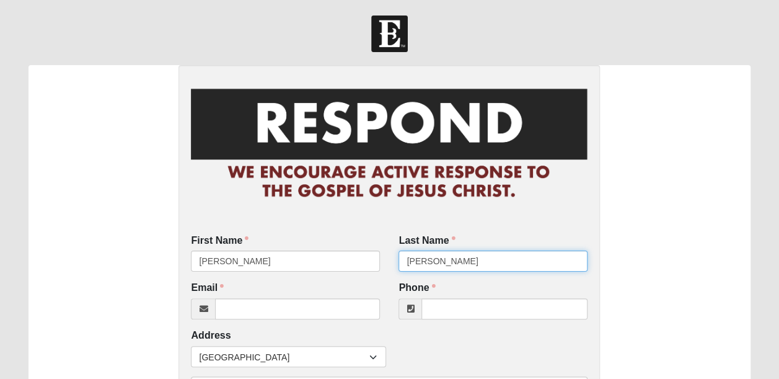
type input "quimby"
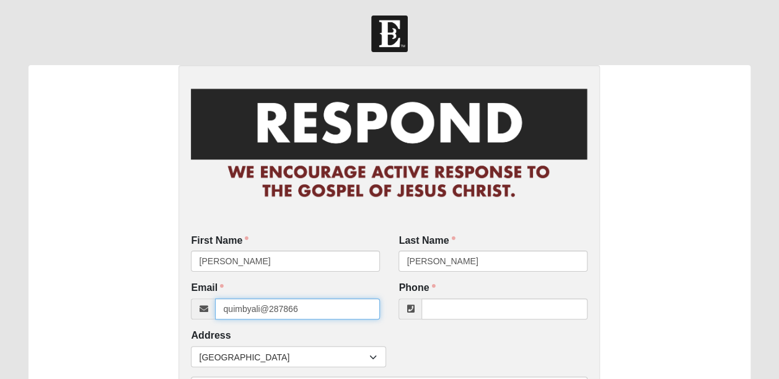
type input "quimbyali@287866"
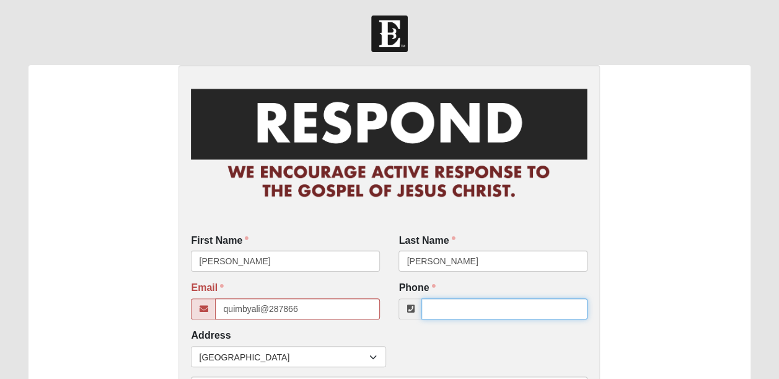
click at [436, 311] on input "Phone" at bounding box center [504, 308] width 166 height 21
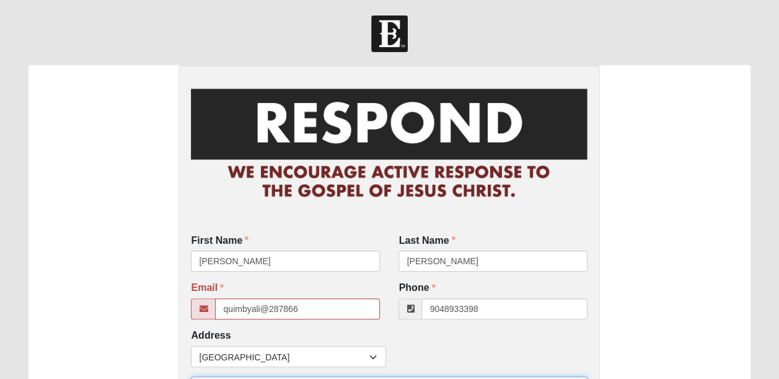
type input "(904) 893-3398"
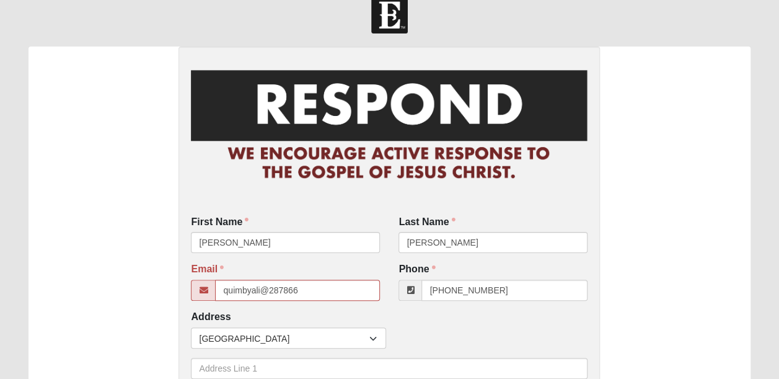
scroll to position [228, 0]
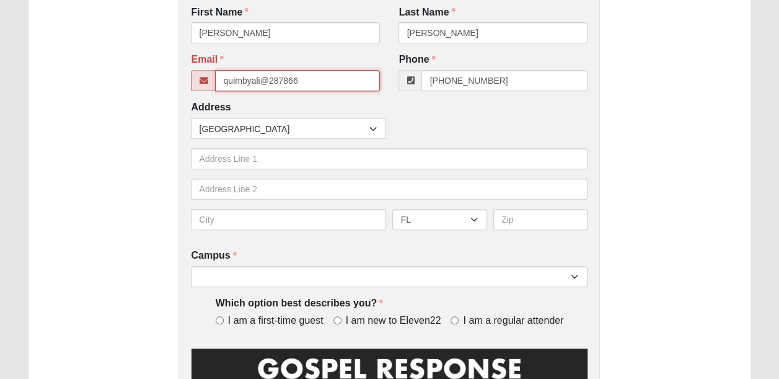
drag, startPoint x: 306, startPoint y: 80, endPoint x: 194, endPoint y: 89, distance: 112.6
click at [194, 89] on div "quimbyali@287866" at bounding box center [285, 80] width 189 height 21
click at [320, 83] on input "[EMAIL_ADDRESS][DOMAIN_NAME]" at bounding box center [297, 80] width 165 height 21
type input "[EMAIL_ADDRESS][DOMAIN_NAME]"
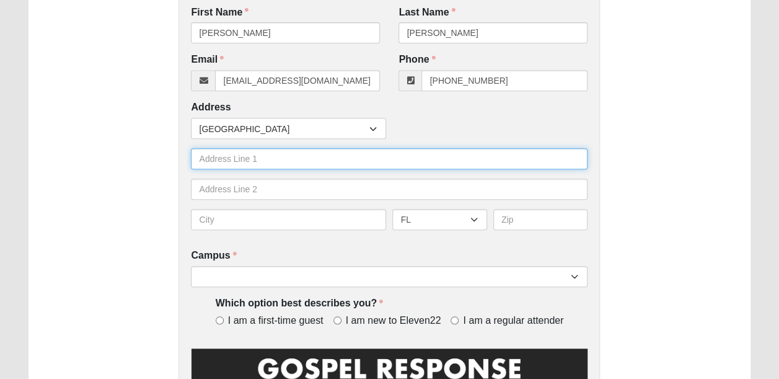
click at [475, 156] on input "text" at bounding box center [389, 158] width 397 height 21
type input "585823 waterfall lane"
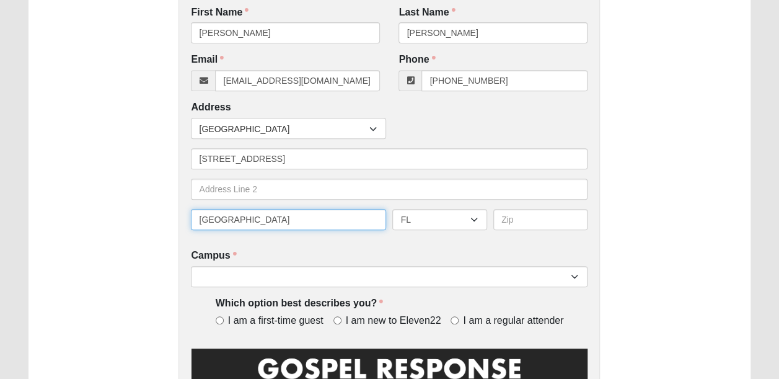
type input "tampa"
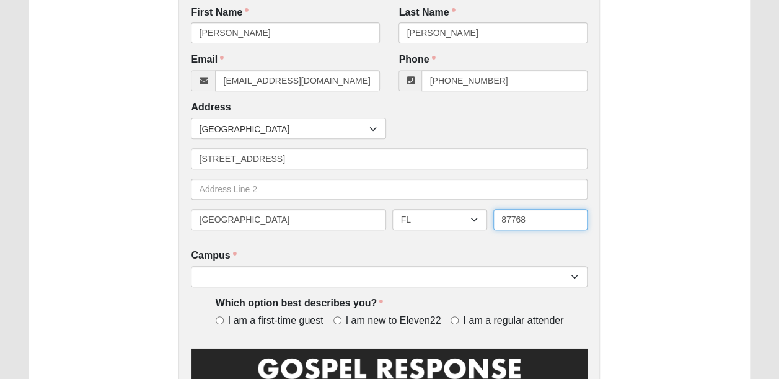
type input "87768"
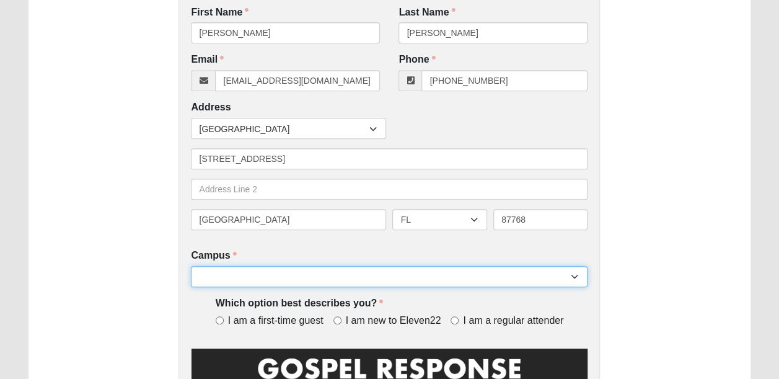
click at [527, 275] on select "Arlington Baymeadows Eleven22 Online Fleming Island Jesup Mandarin North Jax Or…" at bounding box center [389, 276] width 397 height 21
select select "3"
click at [191, 266] on select "Arlington Baymeadows Eleven22 Online Fleming Island Jesup Mandarin North Jax Or…" at bounding box center [389, 276] width 397 height 21
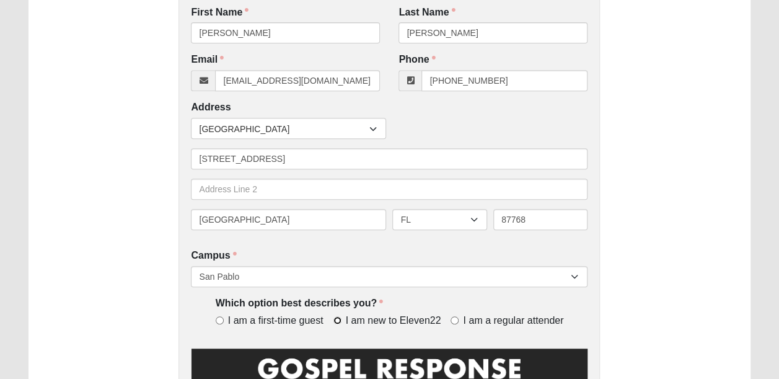
click at [339, 322] on input "I am new to Eleven22" at bounding box center [337, 320] width 8 height 8
radio input "true"
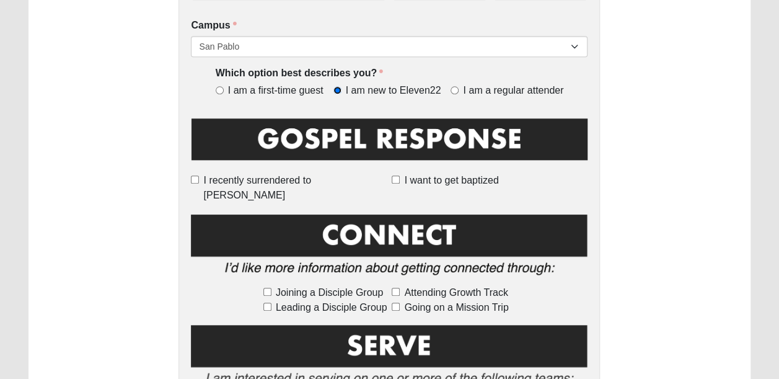
scroll to position [471, 0]
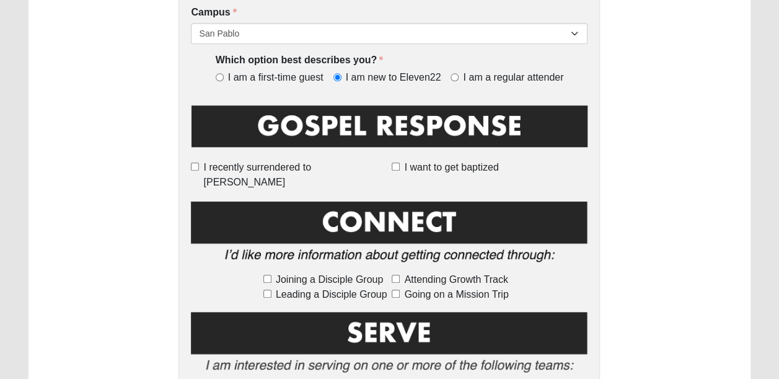
click at [244, 161] on label "I recently surrendered to Jesus" at bounding box center [289, 175] width 196 height 30
click at [199, 162] on input "I recently surrendered to Jesus" at bounding box center [195, 166] width 8 height 8
checkbox input "true"
click at [267, 275] on input "Joining a Disciple Group" at bounding box center [267, 279] width 8 height 8
checkbox input "true"
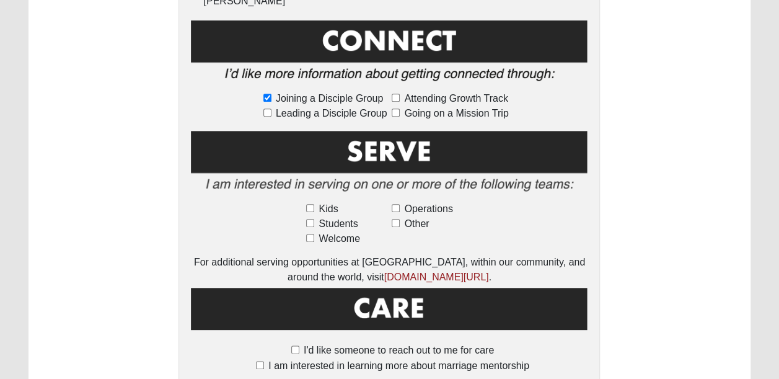
scroll to position [664, 0]
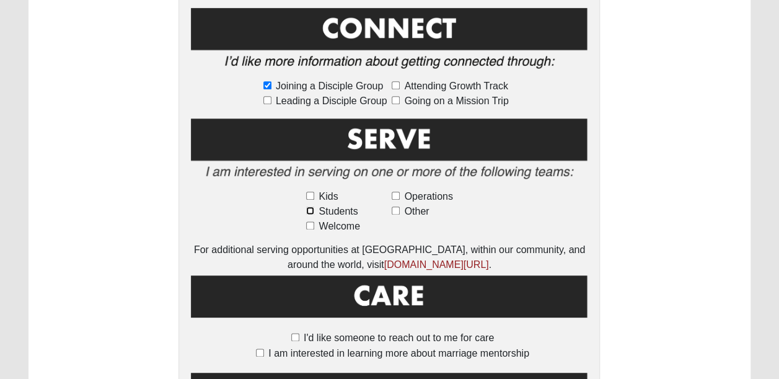
click at [311, 206] on input "Students" at bounding box center [310, 210] width 8 height 8
checkbox input "true"
click at [257, 348] on input "I am interested in learning more about marriage mentorship" at bounding box center [260, 352] width 8 height 8
checkbox input "true"
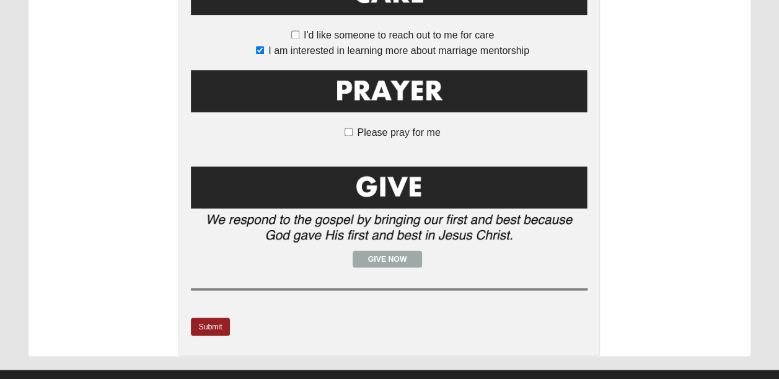
scroll to position [972, 0]
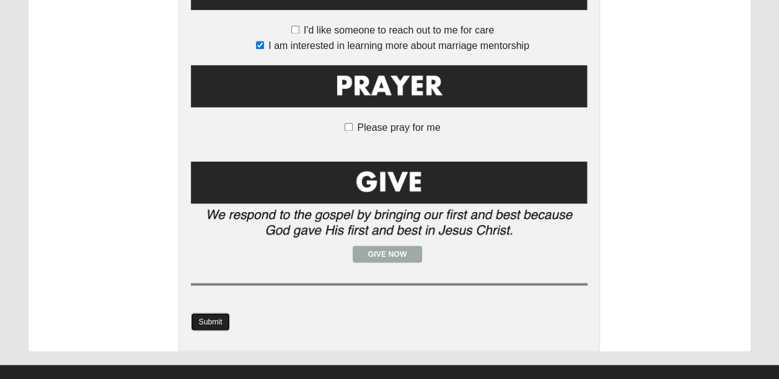
click at [203, 312] on link "Submit" at bounding box center [210, 321] width 38 height 18
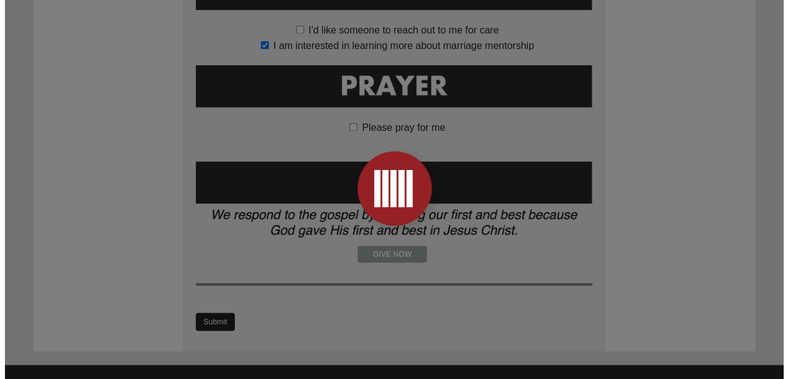
scroll to position [0, 0]
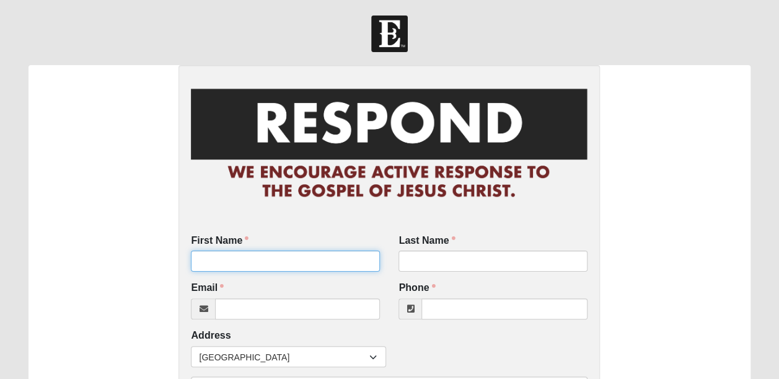
click at [263, 266] on input "First Name" at bounding box center [285, 260] width 189 height 21
type input "brook"
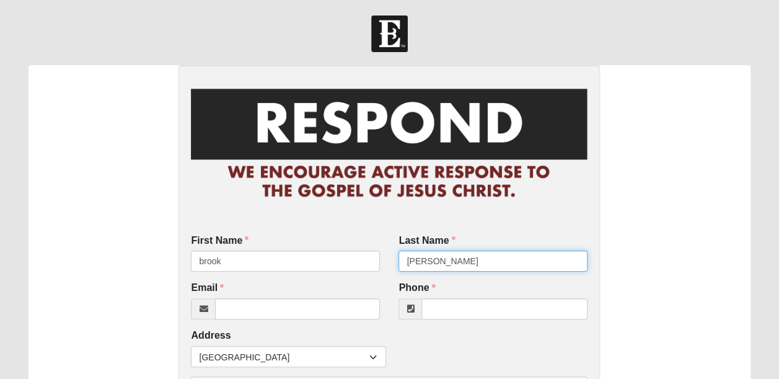
type input "[PERSON_NAME]"
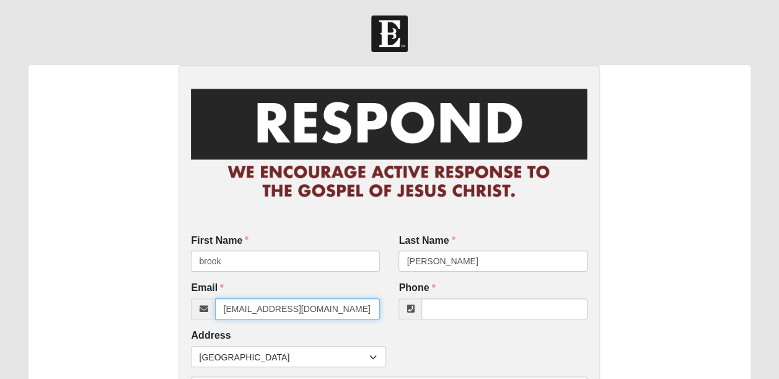
type input "[EMAIL_ADDRESS][DOMAIN_NAME]"
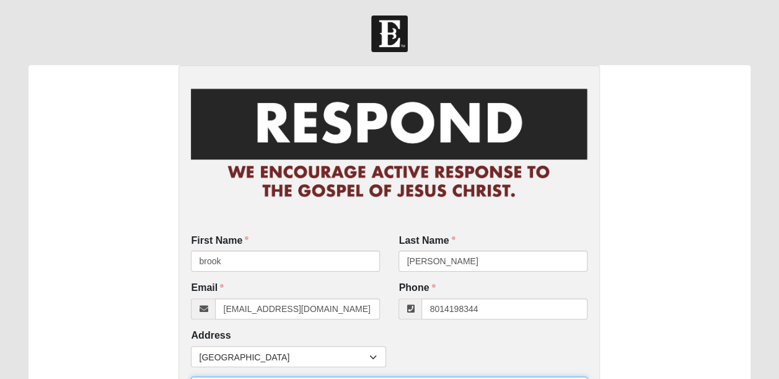
type input "[PHONE_NUMBER]"
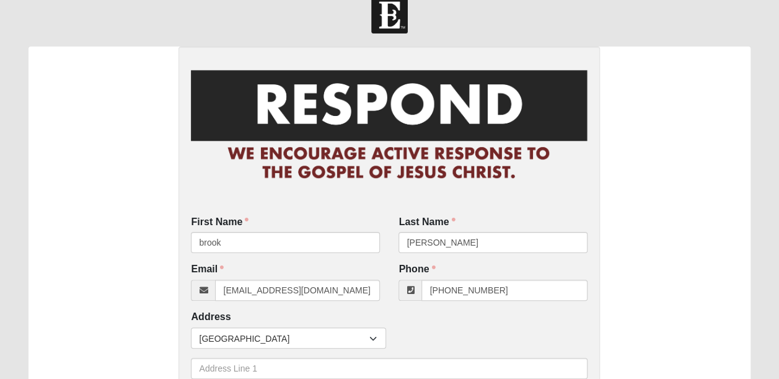
scroll to position [228, 0]
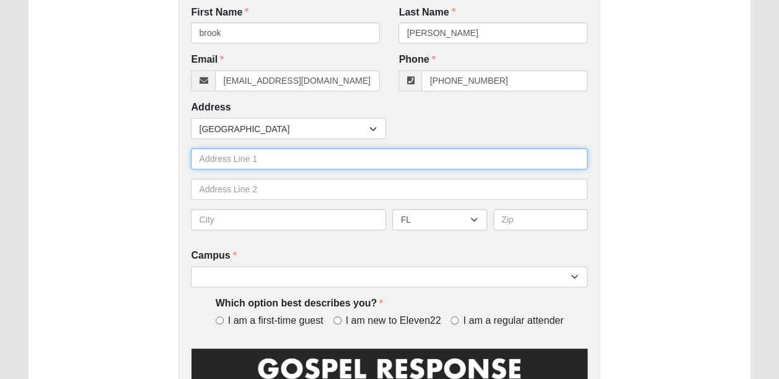
click at [239, 157] on input "text" at bounding box center [389, 158] width 397 height 21
type input "909 honeycomb trl"
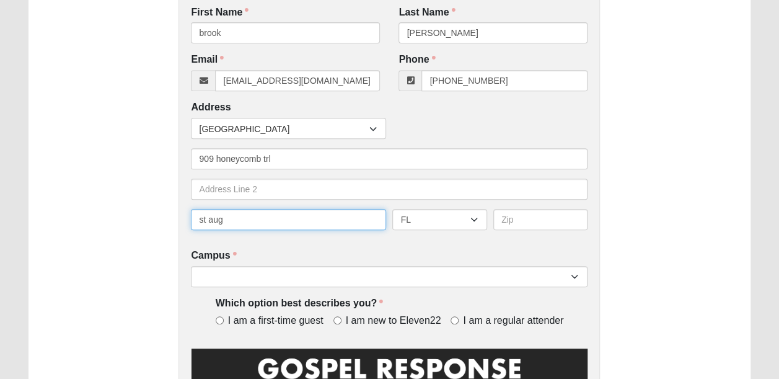
type input "st aug"
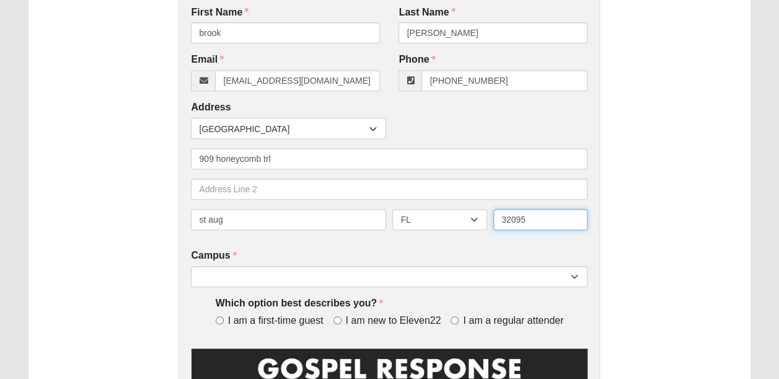
type input "32095"
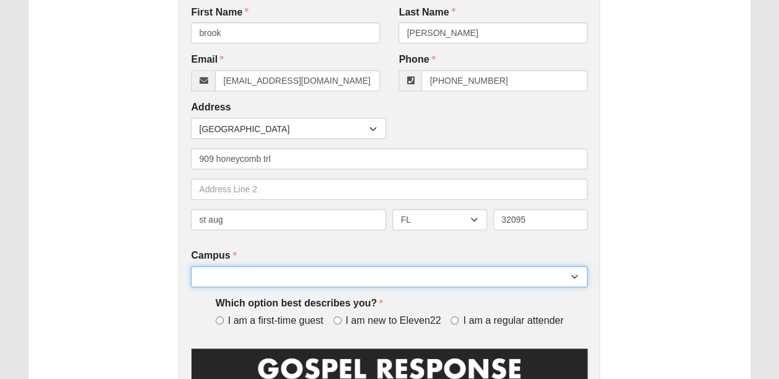
select select "5"
click at [384, 276] on select "Arlington Baymeadows Eleven22 Online [PERSON_NAME][GEOGRAPHIC_DATA] Jesup [GEOG…" at bounding box center [389, 276] width 397 height 21
select select "3"
click at [191, 266] on select "Arlington Baymeadows Eleven22 Online [PERSON_NAME][GEOGRAPHIC_DATA] Jesup [GEOG…" at bounding box center [389, 276] width 397 height 21
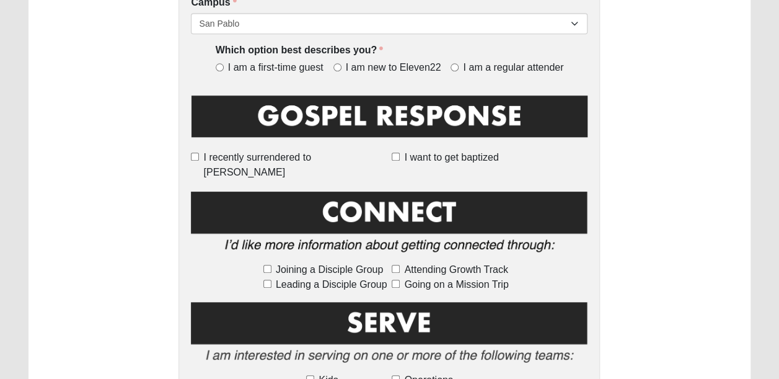
scroll to position [482, 0]
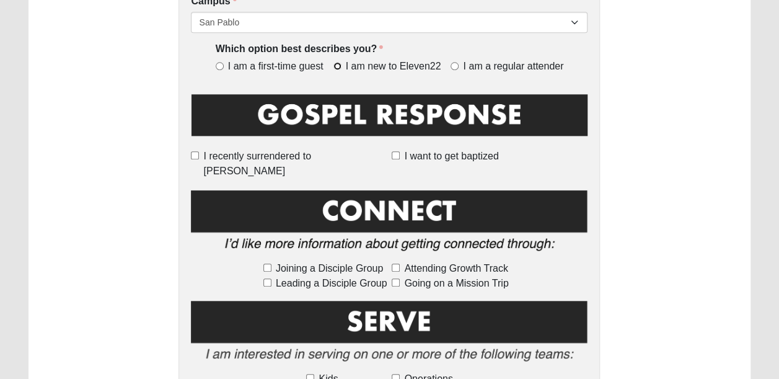
click at [337, 66] on input "I am new to Eleven22" at bounding box center [337, 66] width 8 height 8
radio input "true"
click at [266, 263] on input "Joining a Disciple Group" at bounding box center [267, 267] width 8 height 8
checkbox input "true"
click at [397, 263] on input "Attending Growth Track" at bounding box center [396, 267] width 8 height 8
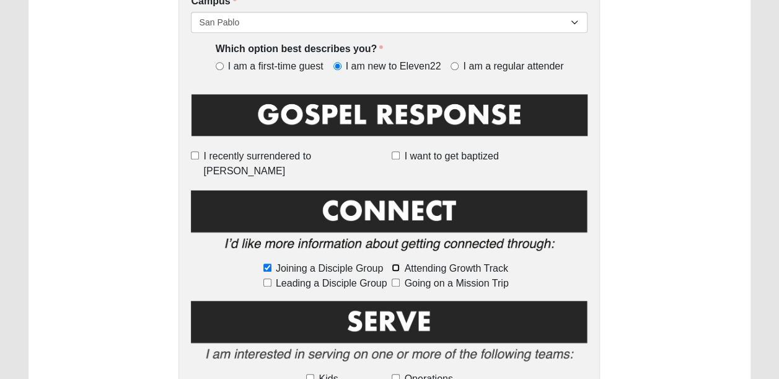
checkbox input "true"
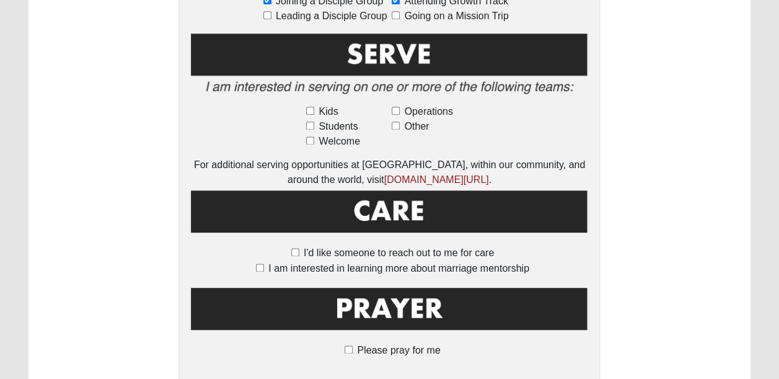
scroll to position [751, 0]
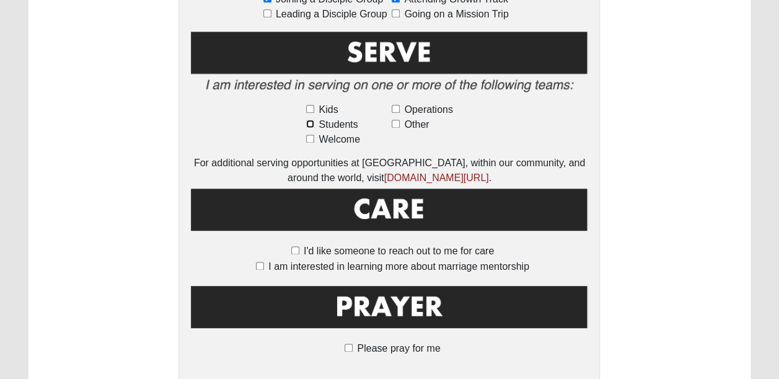
click at [311, 120] on input "Students" at bounding box center [310, 124] width 8 height 8
checkbox input "true"
click at [257, 259] on label "I am interested in learning more about marriage mentorship" at bounding box center [392, 266] width 273 height 15
click at [257, 262] on input "I am interested in learning more about marriage mentorship" at bounding box center [260, 266] width 8 height 8
checkbox input "true"
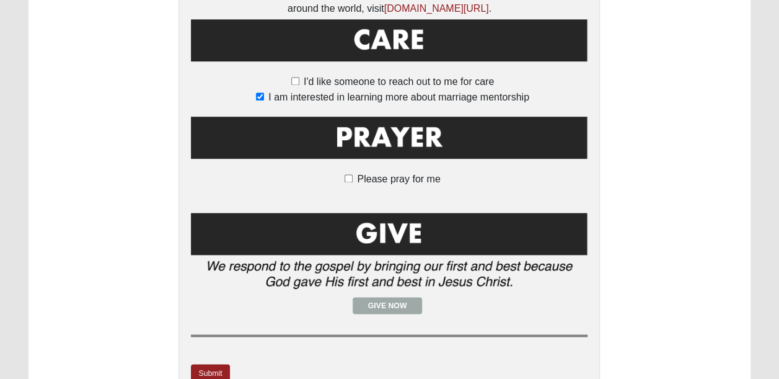
scroll to position [976, 0]
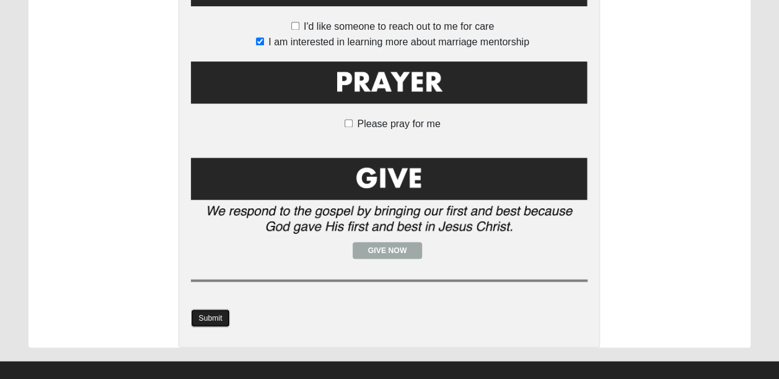
click at [195, 309] on link "Submit" at bounding box center [210, 318] width 38 height 18
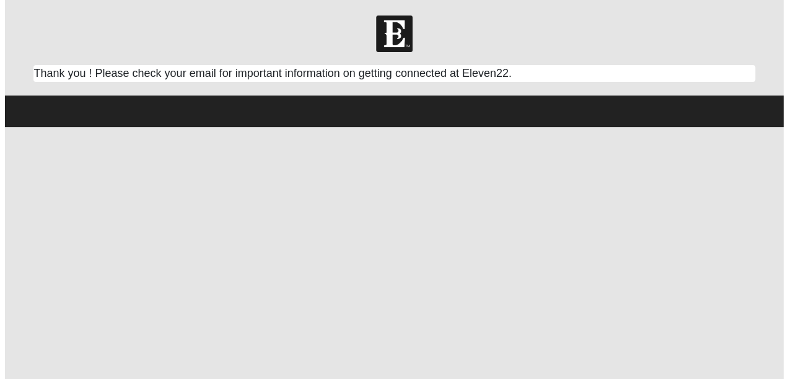
scroll to position [0, 0]
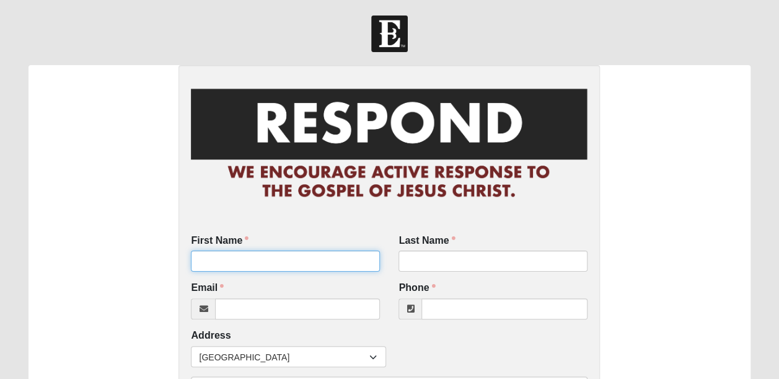
click at [343, 269] on input "First Name" at bounding box center [285, 260] width 189 height 21
type input "[PERSON_NAME]"
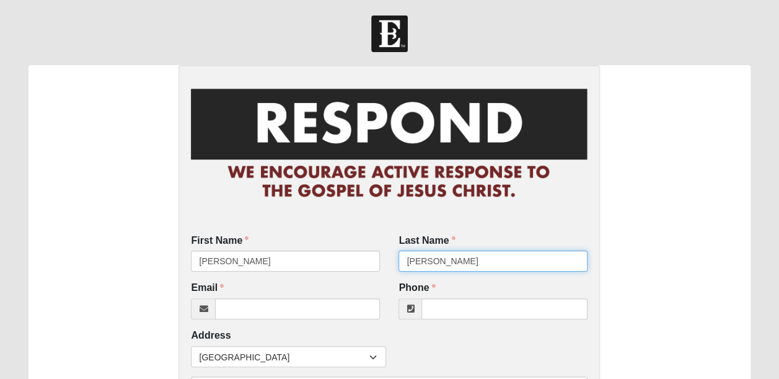
type input "[PERSON_NAME]"
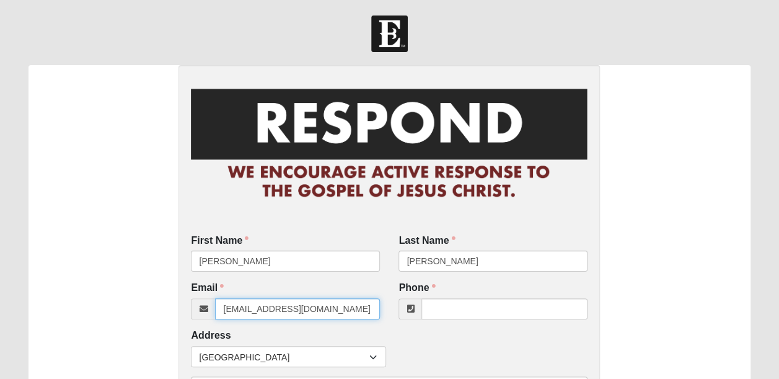
type input "[EMAIL_ADDRESS][DOMAIN_NAME]"
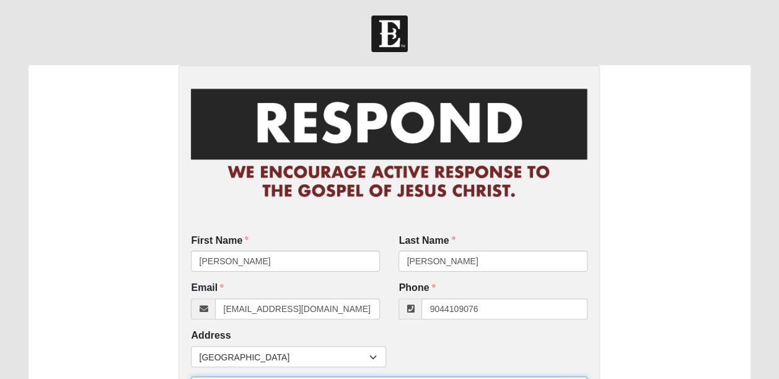
type input "[PHONE_NUMBER]"
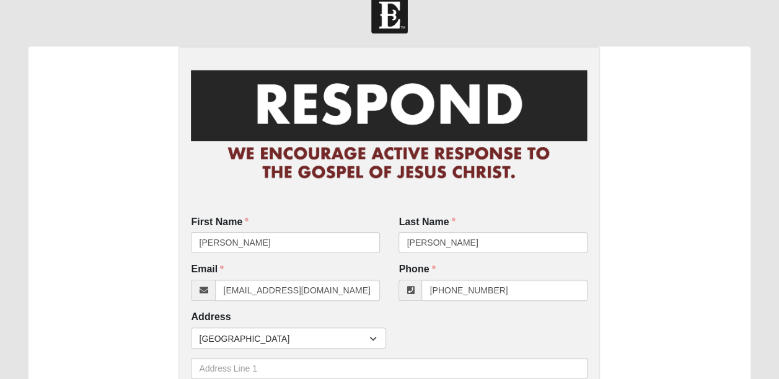
scroll to position [228, 0]
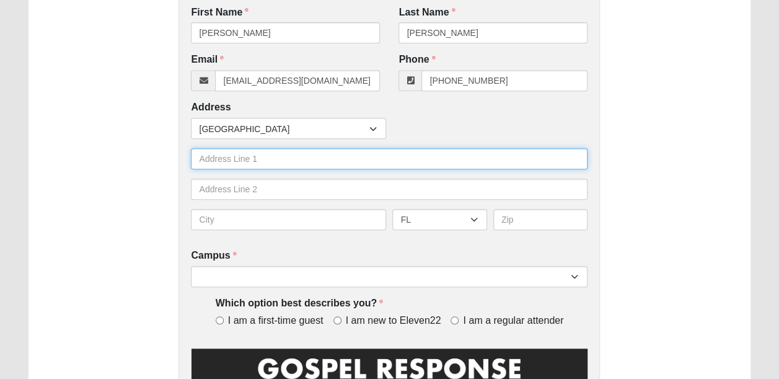
click at [234, 156] on input "text" at bounding box center [389, 158] width 397 height 21
type input "[STREET_ADDRESS]"
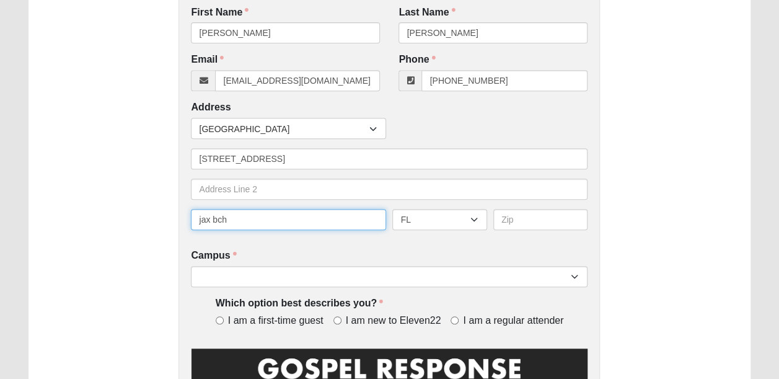
type input "jax bch"
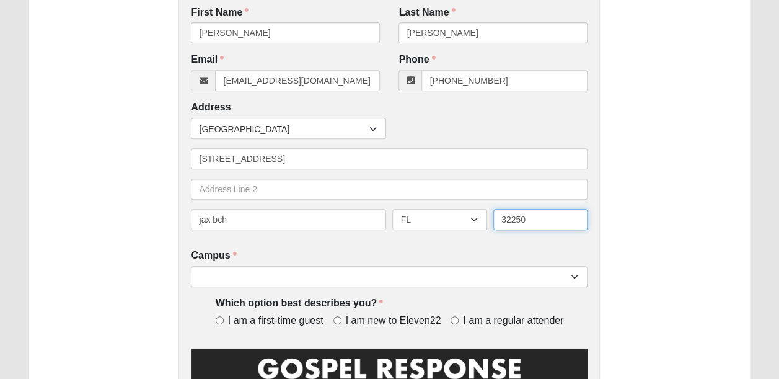
type input "32250"
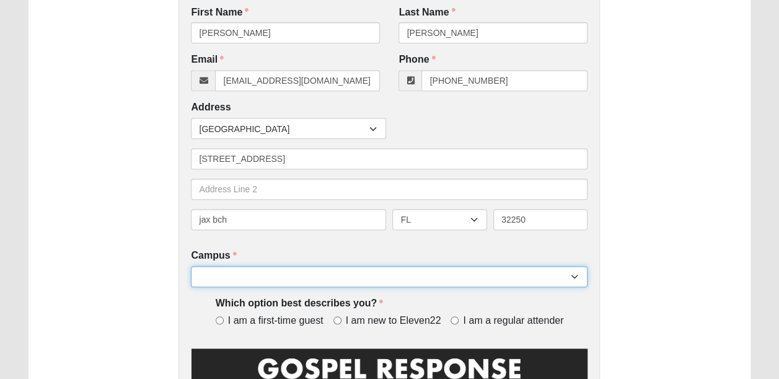
click at [247, 278] on select "Arlington Baymeadows Eleven22 Online [PERSON_NAME][GEOGRAPHIC_DATA] Jesup [GEOG…" at bounding box center [389, 276] width 397 height 21
select select "3"
click at [191, 266] on select "Arlington Baymeadows Eleven22 Online [PERSON_NAME][GEOGRAPHIC_DATA] Jesup [GEOG…" at bounding box center [389, 276] width 397 height 21
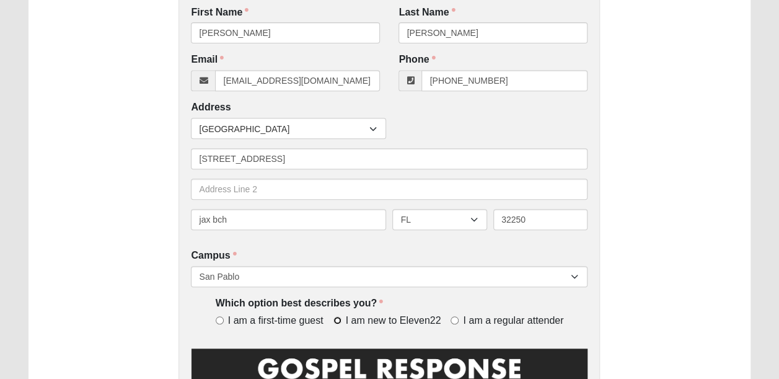
click at [337, 320] on input "I am new to Eleven22" at bounding box center [337, 320] width 8 height 8
radio input "true"
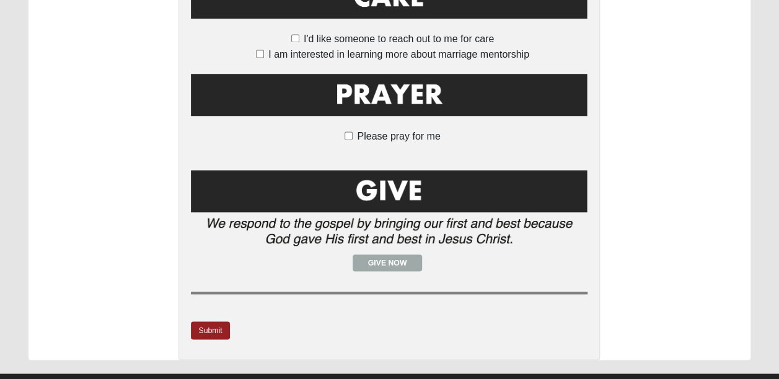
scroll to position [970, 0]
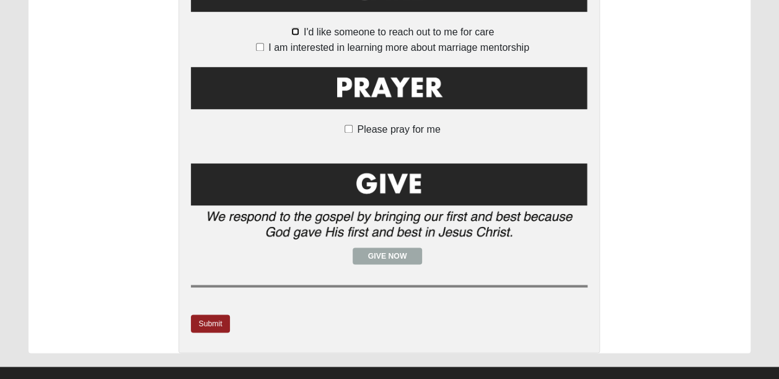
click at [299, 27] on input "I'd like someone to reach out to me for care" at bounding box center [295, 31] width 8 height 8
checkbox input "true"
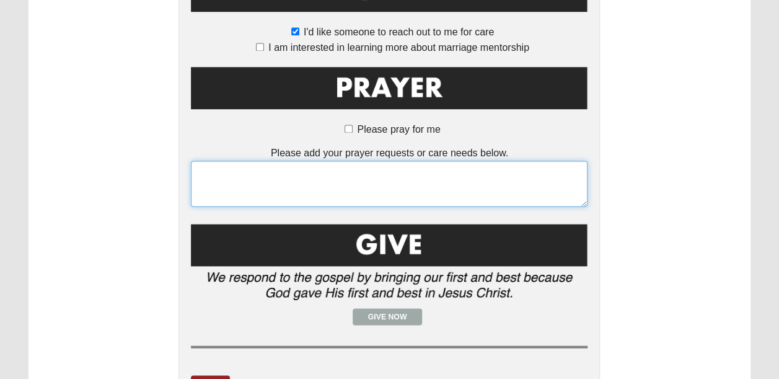
click at [240, 175] on textarea at bounding box center [389, 184] width 397 height 46
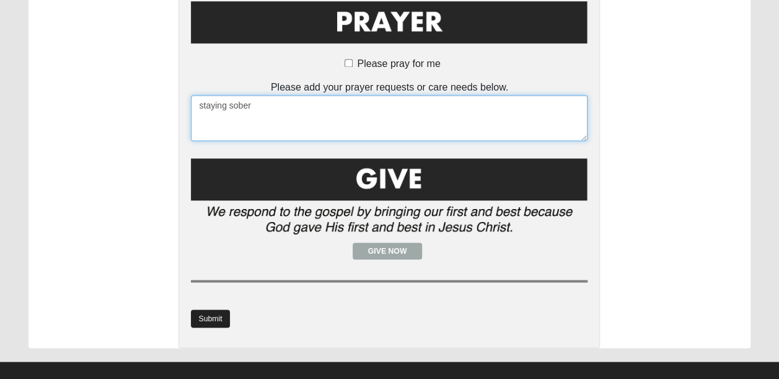
type textarea "staying sober"
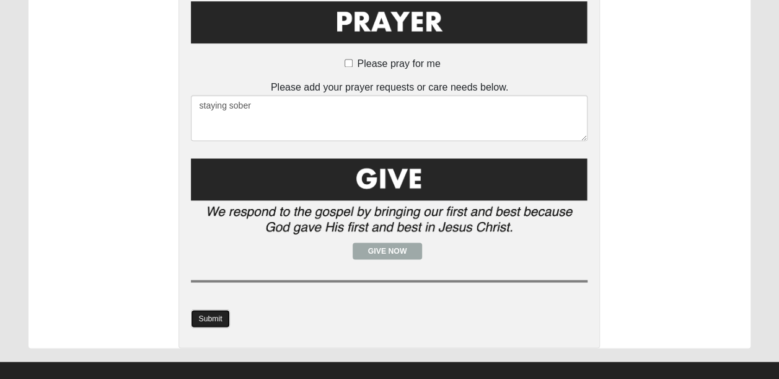
click at [213, 309] on link "Submit" at bounding box center [210, 318] width 38 height 18
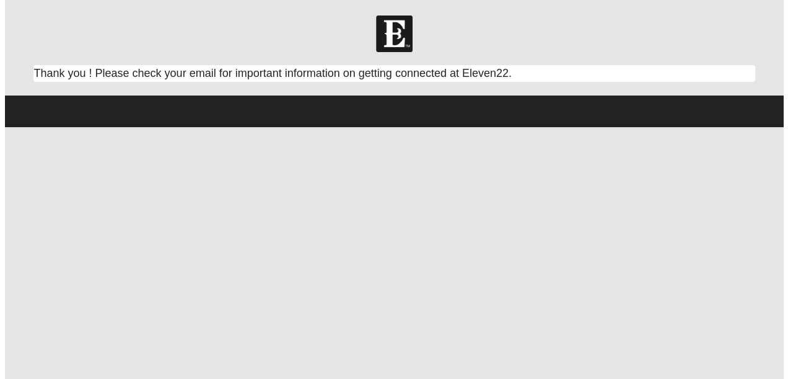
scroll to position [0, 0]
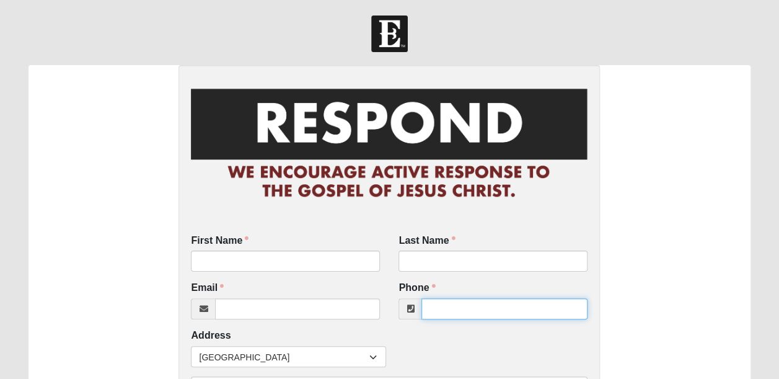
click at [464, 314] on input "Phone" at bounding box center [504, 308] width 166 height 21
paste input "6787731836"
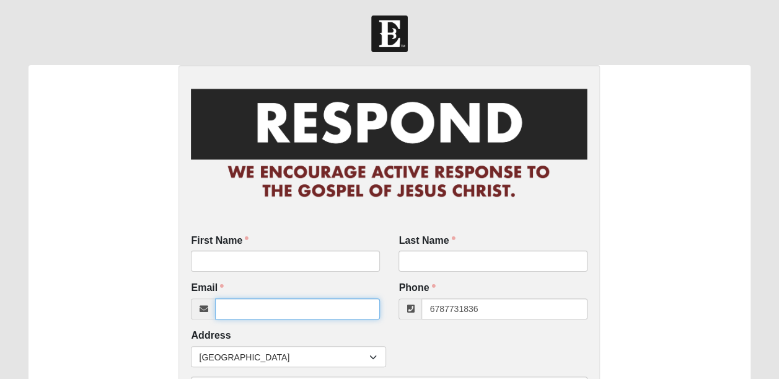
type input "[PHONE_NUMBER]"
click at [338, 307] on input "Email" at bounding box center [297, 308] width 165 height 21
type input "[PERSON_NAME][EMAIL_ADDRESS][PERSON_NAME][DOMAIN_NAME]"
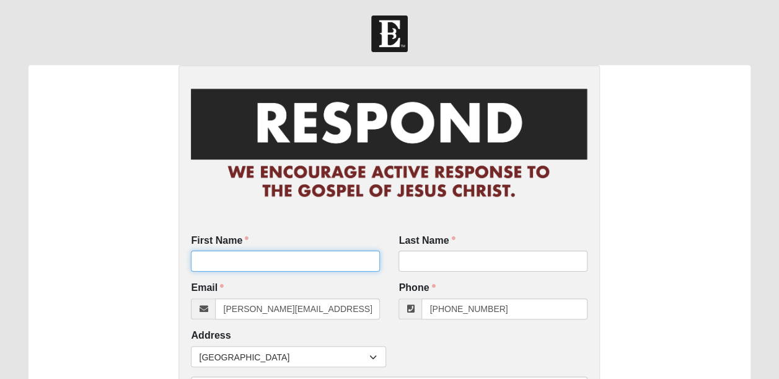
click at [227, 261] on input "First Name" at bounding box center [285, 260] width 189 height 21
click at [232, 263] on input "[PERSON_NAME]" at bounding box center [285, 260] width 189 height 21
click at [237, 263] on input "[PERSON_NAME]" at bounding box center [285, 260] width 189 height 21
type input "[PERSON_NAME]"
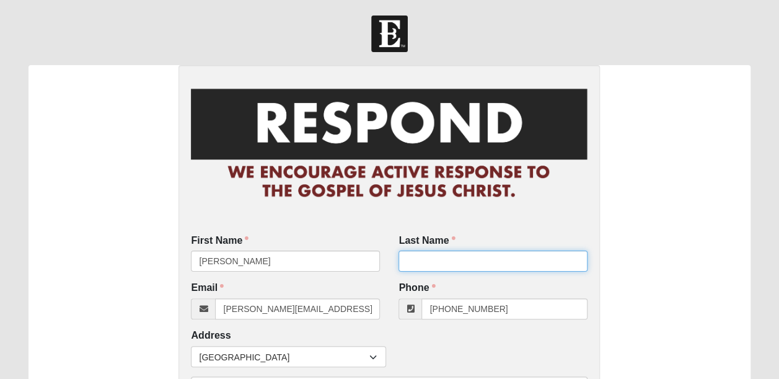
click at [461, 265] on input "Last Name" at bounding box center [493, 260] width 189 height 21
type input "[PERSON_NAME]"
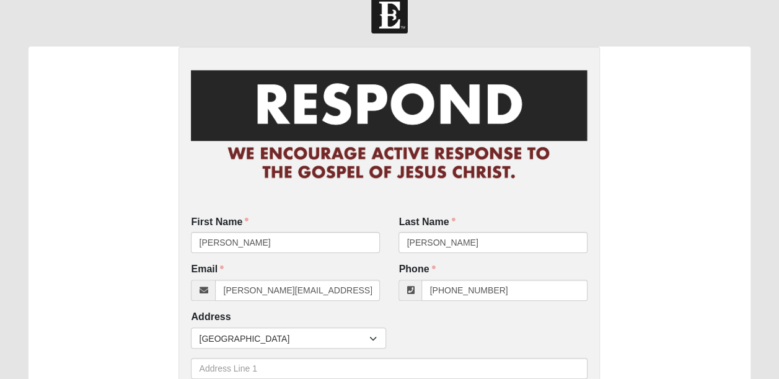
scroll to position [228, 0]
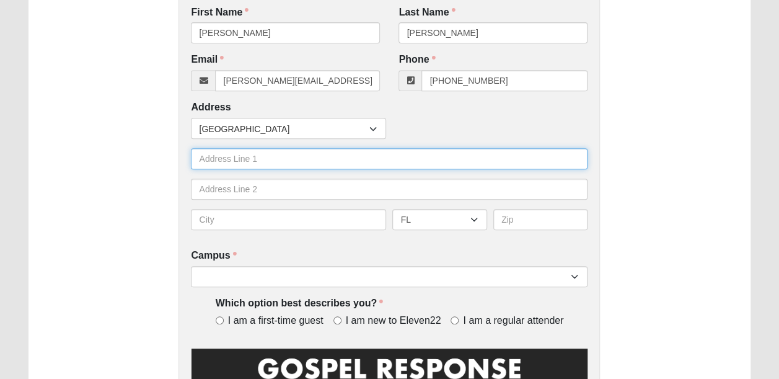
click at [341, 154] on input "text" at bounding box center [389, 158] width 397 height 21
type input "[STREET_ADDRESS]"
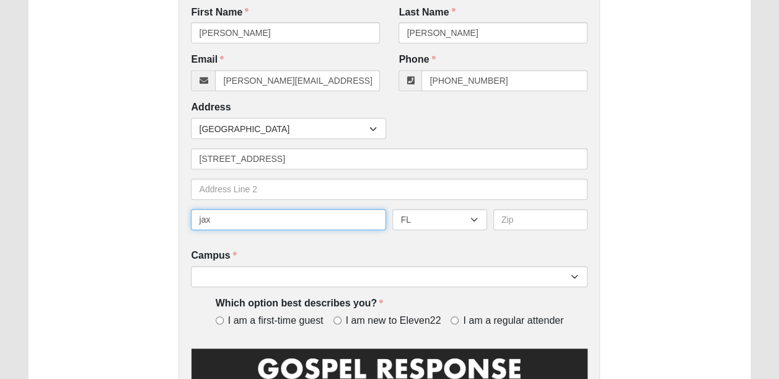
type input "jax"
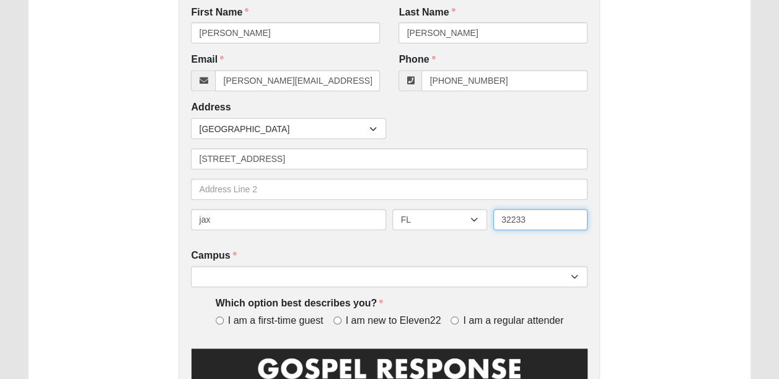
type input "32233"
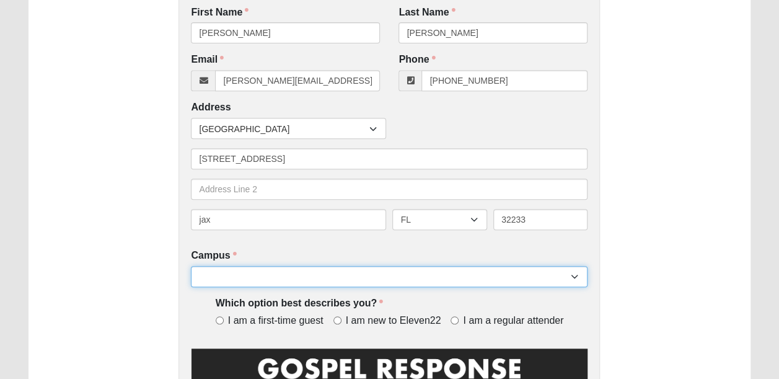
click at [342, 278] on select "Arlington Baymeadows Eleven22 Online [PERSON_NAME][GEOGRAPHIC_DATA] Jesup [GEOG…" at bounding box center [389, 276] width 397 height 21
select select "3"
click at [191, 266] on select "Arlington Baymeadows Eleven22 Online [PERSON_NAME][GEOGRAPHIC_DATA] Jesup [GEOG…" at bounding box center [389, 276] width 397 height 21
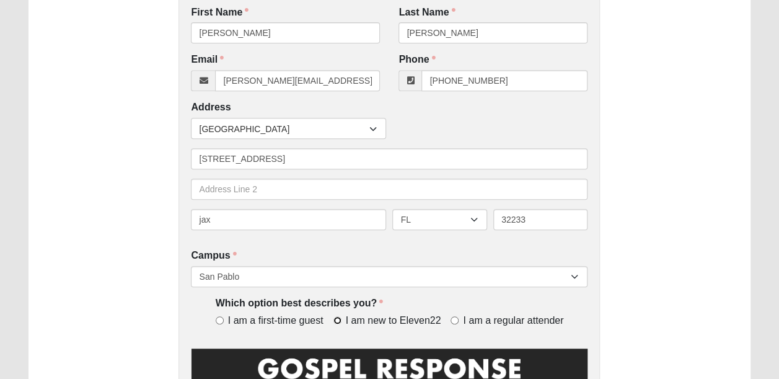
click at [338, 319] on input "I am new to Eleven22" at bounding box center [337, 320] width 8 height 8
radio input "true"
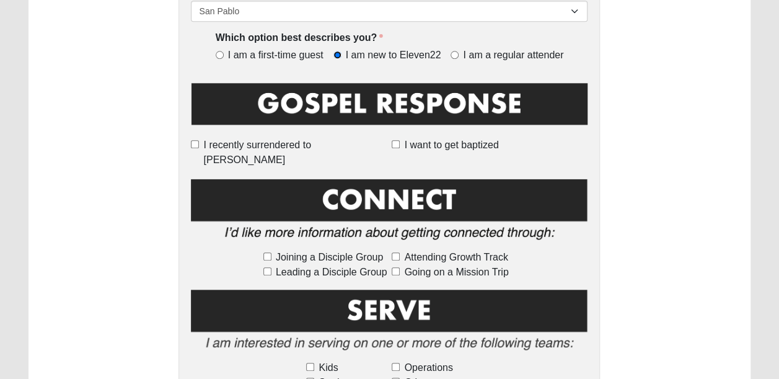
scroll to position [498, 0]
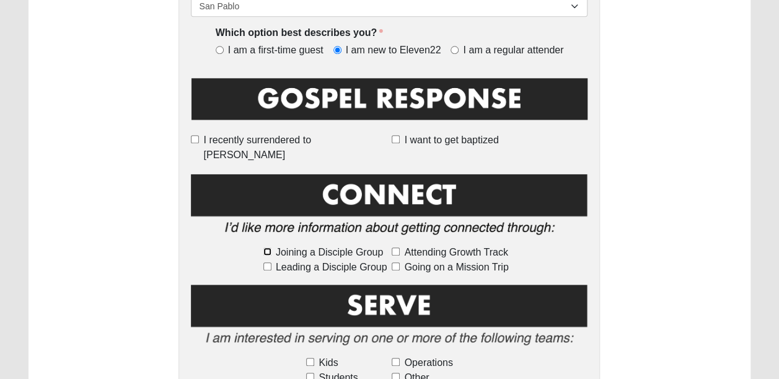
click at [267, 247] on input "Joining a Disciple Group" at bounding box center [267, 251] width 8 height 8
checkbox input "true"
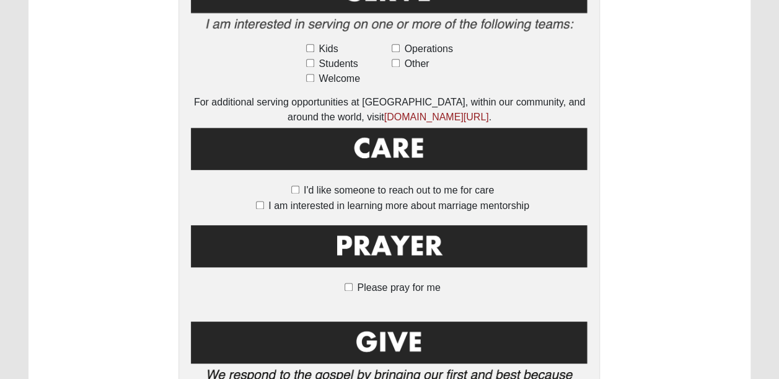
scroll to position [816, 0]
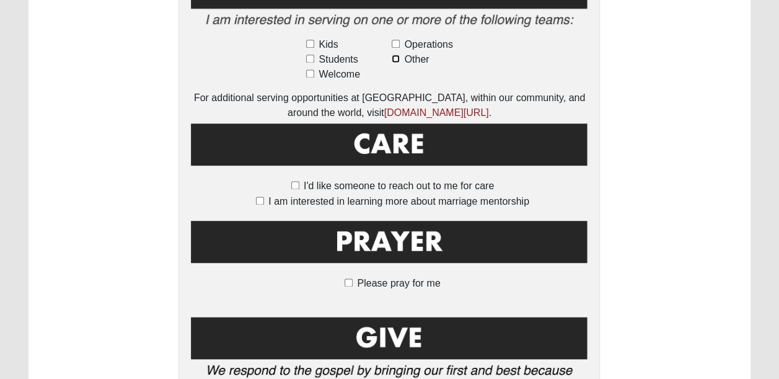
click at [399, 55] on input "Other" at bounding box center [396, 59] width 8 height 8
checkbox input "true"
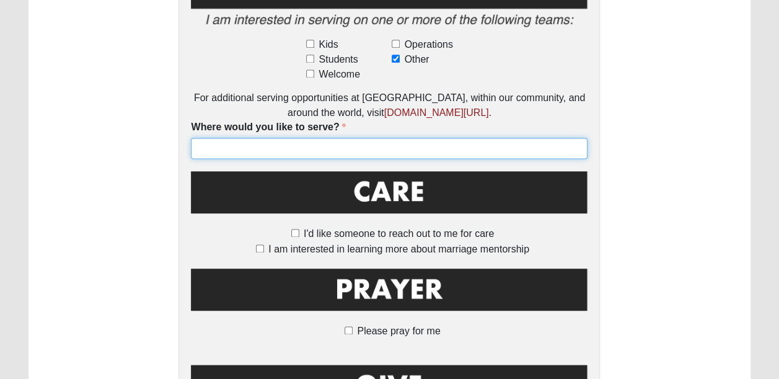
click at [392, 138] on input "Where would you like to serve?" at bounding box center [389, 148] width 397 height 21
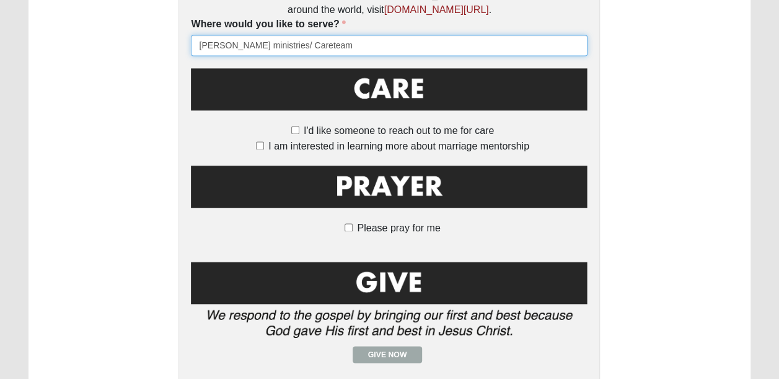
scroll to position [1023, 0]
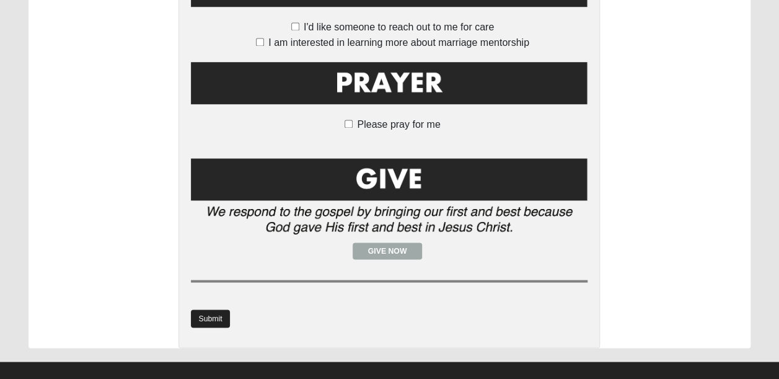
type input "stephen ministries/ Careteam"
click at [213, 309] on link "Submit" at bounding box center [210, 318] width 38 height 18
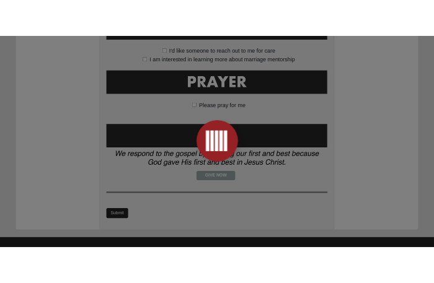
scroll to position [0, 0]
